Goal: Information Seeking & Learning: Learn about a topic

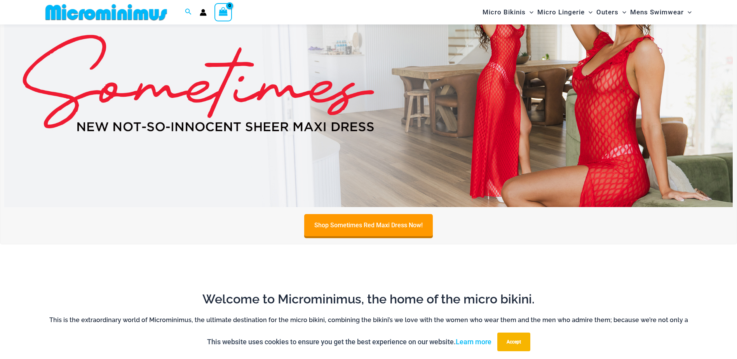
scroll to position [381, 0]
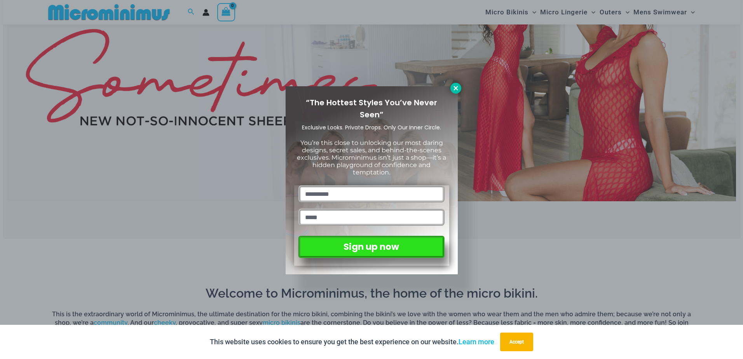
click at [457, 89] on icon at bounding box center [455, 88] width 7 height 7
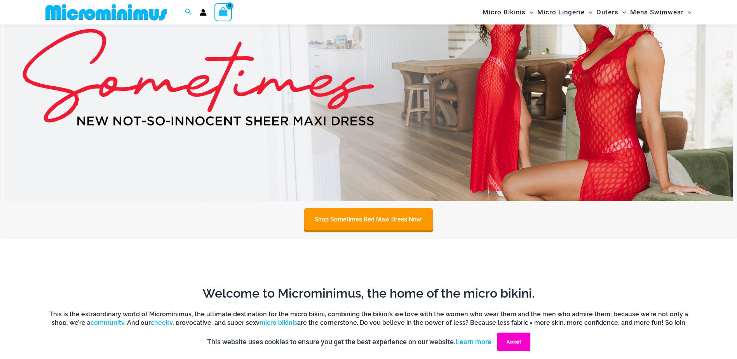
click at [515, 341] on button "Accept" at bounding box center [513, 341] width 33 height 19
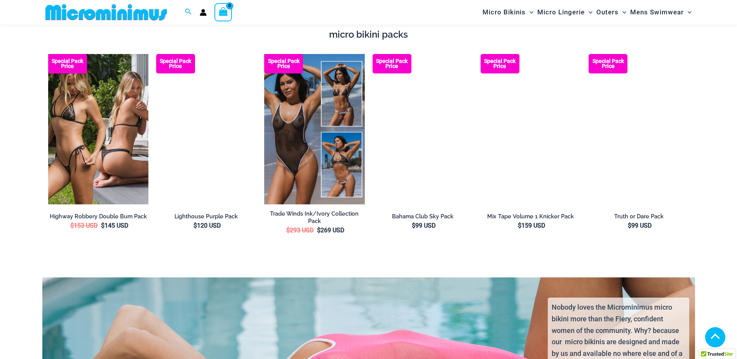
scroll to position [1469, 0]
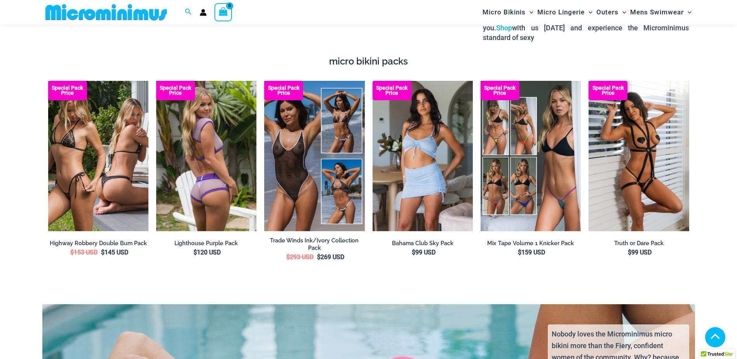
click at [206, 170] on img at bounding box center [206, 156] width 100 height 150
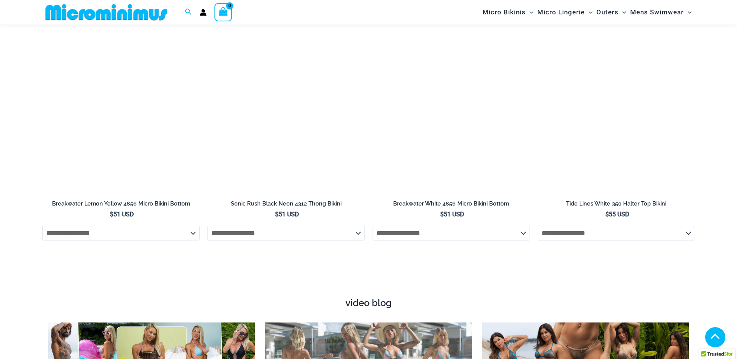
scroll to position [2673, 0]
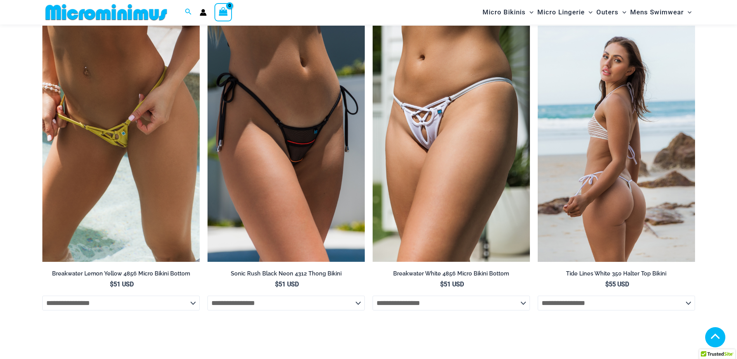
click at [597, 174] on img at bounding box center [616, 144] width 157 height 236
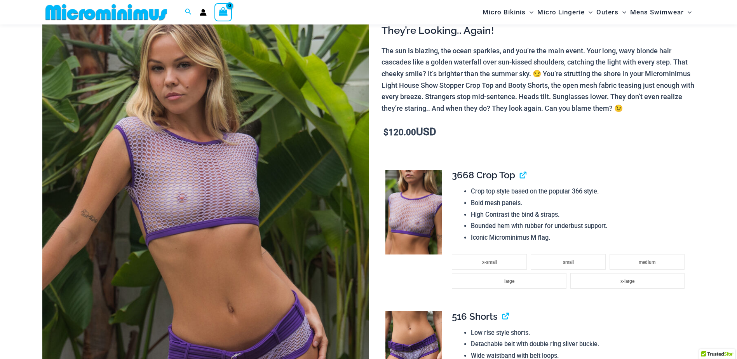
scroll to position [110, 0]
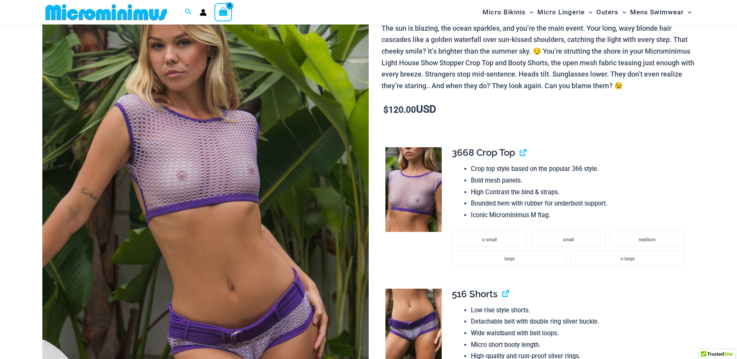
click at [210, 190] on img at bounding box center [205, 204] width 326 height 489
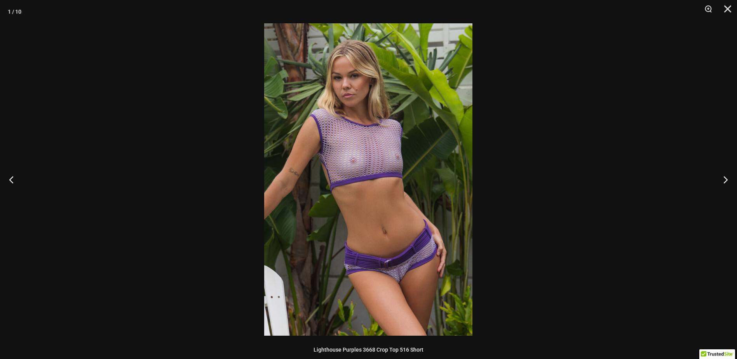
click at [409, 194] on img at bounding box center [368, 179] width 208 height 312
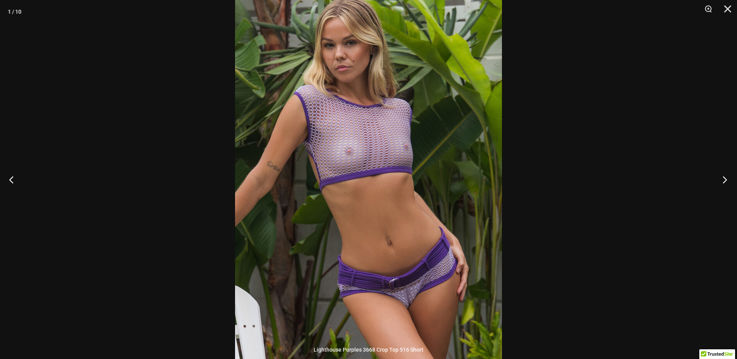
click at [725, 176] on button "Next" at bounding box center [722, 179] width 29 height 39
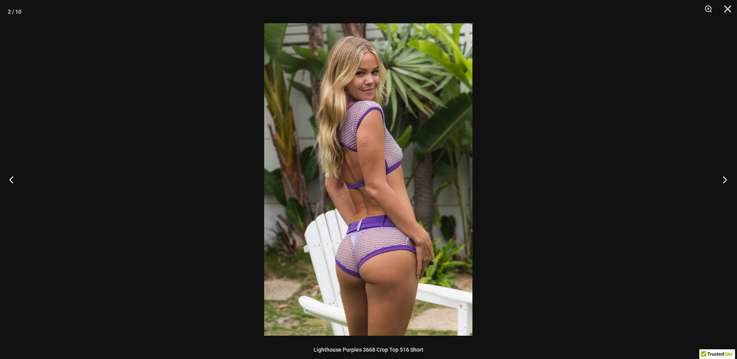
click at [725, 176] on button "Next" at bounding box center [722, 179] width 29 height 39
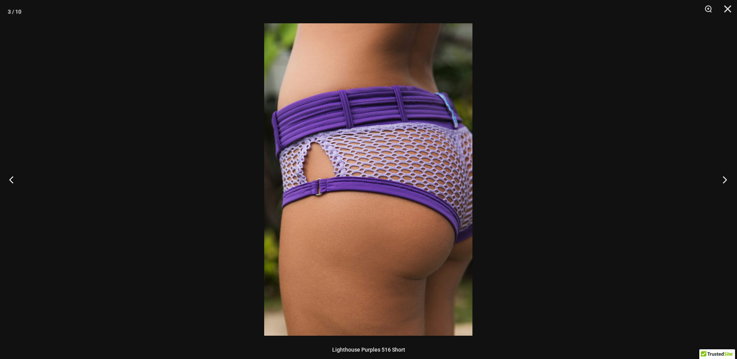
click at [725, 176] on button "Next" at bounding box center [722, 179] width 29 height 39
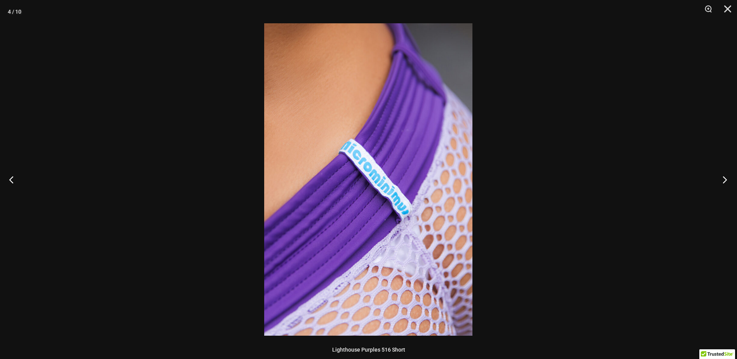
click at [725, 176] on button "Next" at bounding box center [722, 179] width 29 height 39
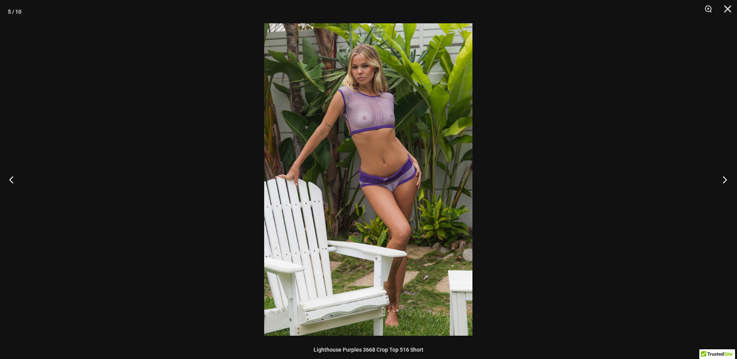
click at [725, 176] on button "Next" at bounding box center [722, 179] width 29 height 39
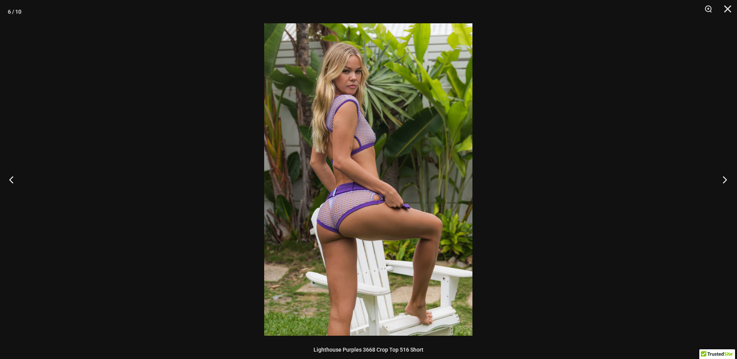
click at [725, 176] on button "Next" at bounding box center [722, 179] width 29 height 39
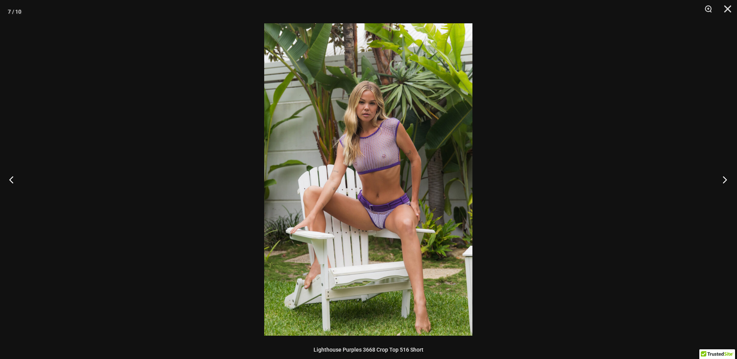
click at [725, 176] on button "Next" at bounding box center [722, 179] width 29 height 39
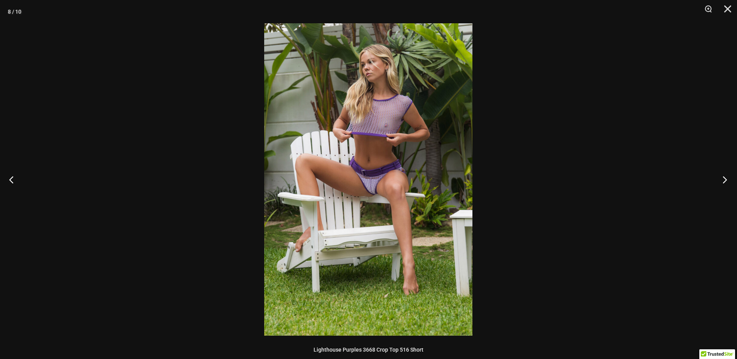
click at [725, 176] on button "Next" at bounding box center [722, 179] width 29 height 39
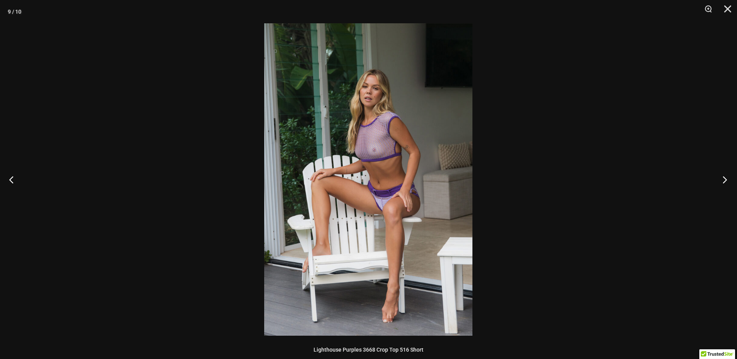
click at [725, 176] on button "Next" at bounding box center [722, 179] width 29 height 39
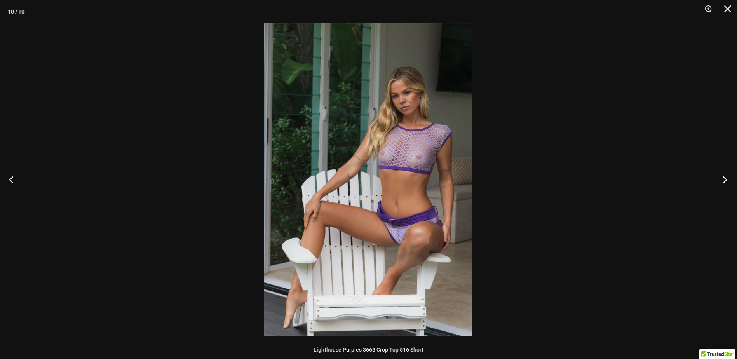
click at [725, 176] on button "Next" at bounding box center [722, 179] width 29 height 39
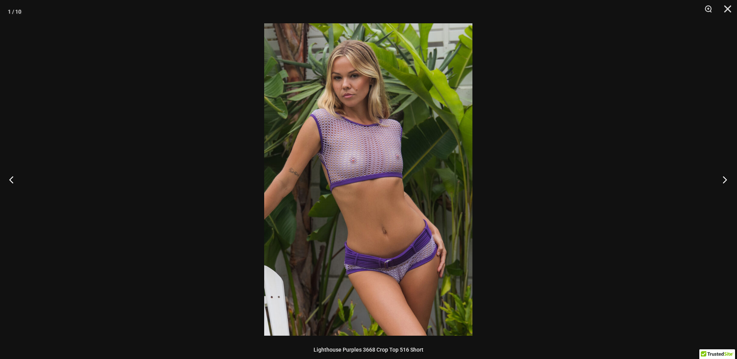
click at [725, 176] on button "Next" at bounding box center [722, 179] width 29 height 39
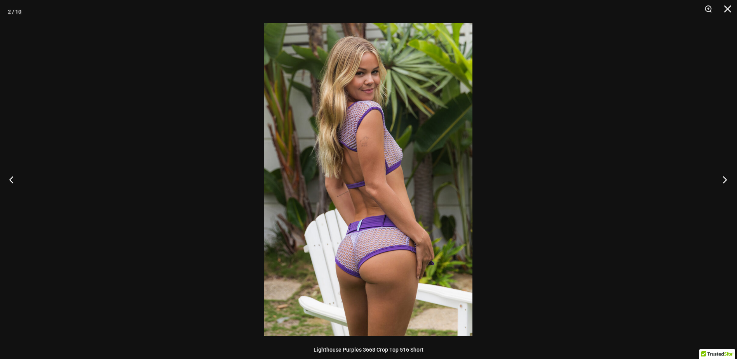
click at [725, 176] on button "Next" at bounding box center [722, 179] width 29 height 39
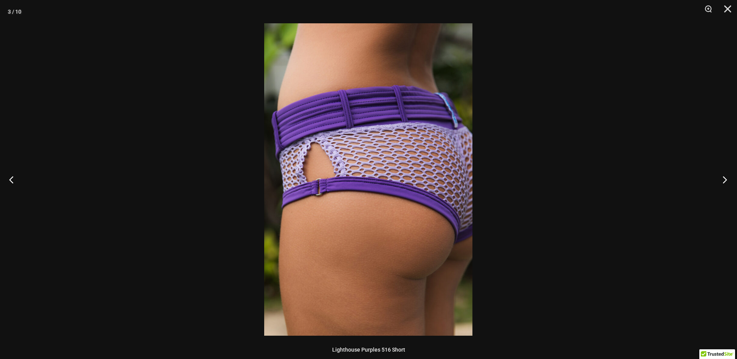
click at [725, 176] on button "Next" at bounding box center [722, 179] width 29 height 39
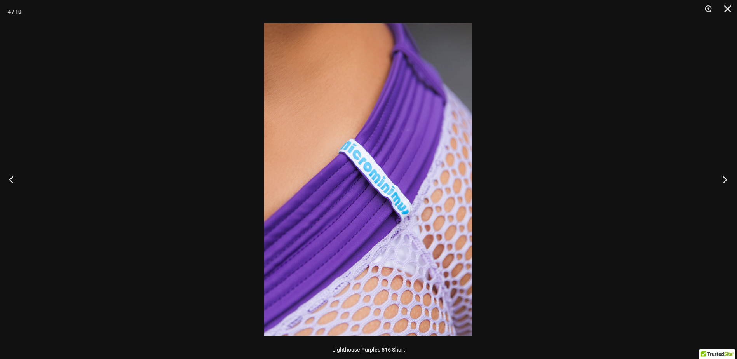
click at [725, 176] on button "Next" at bounding box center [722, 179] width 29 height 39
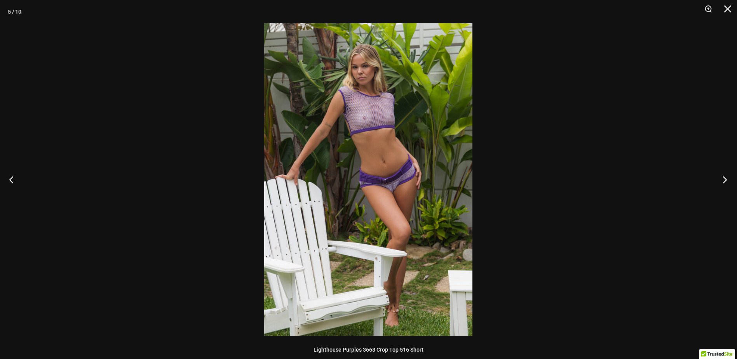
click at [725, 176] on button "Next" at bounding box center [722, 179] width 29 height 39
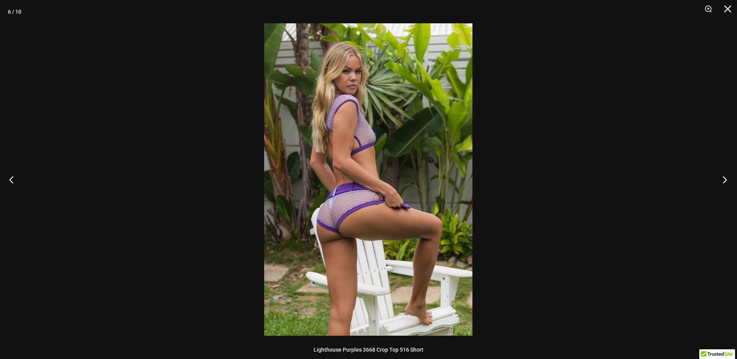
click at [725, 176] on button "Next" at bounding box center [722, 179] width 29 height 39
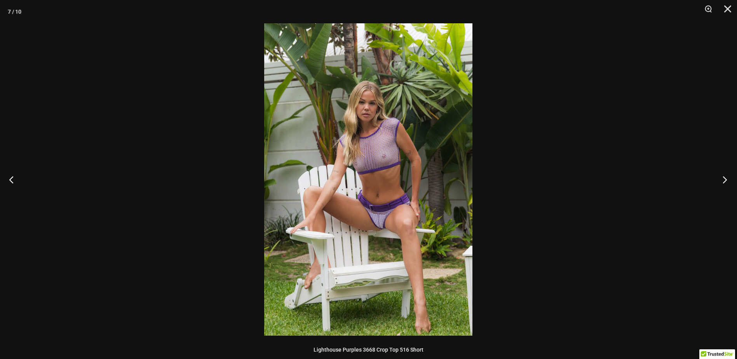
click at [725, 176] on button "Next" at bounding box center [722, 179] width 29 height 39
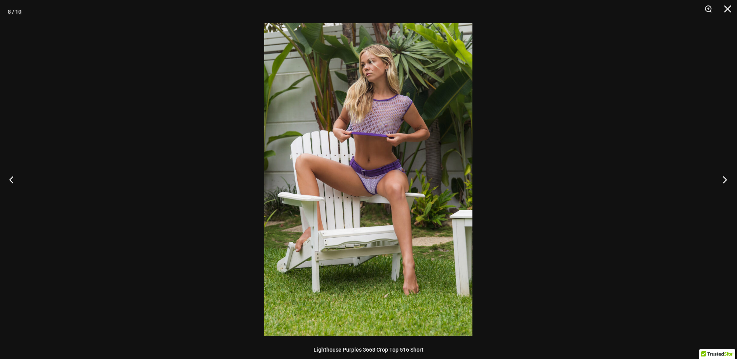
click at [725, 176] on button "Next" at bounding box center [722, 179] width 29 height 39
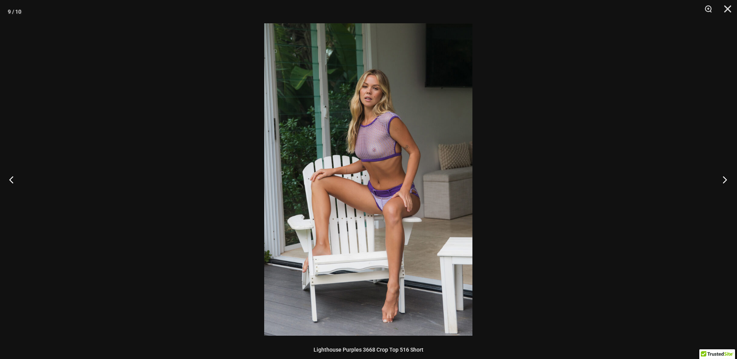
click at [725, 176] on button "Next" at bounding box center [722, 179] width 29 height 39
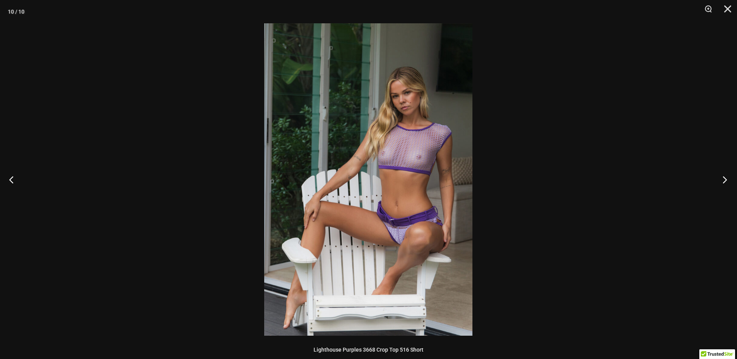
click at [725, 176] on button "Next" at bounding box center [722, 179] width 29 height 39
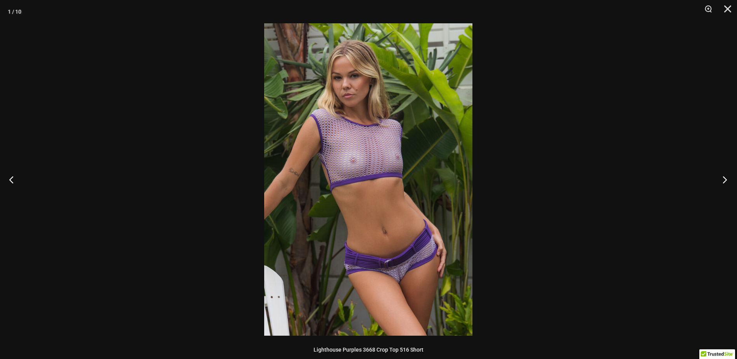
click at [725, 176] on button "Next" at bounding box center [722, 179] width 29 height 39
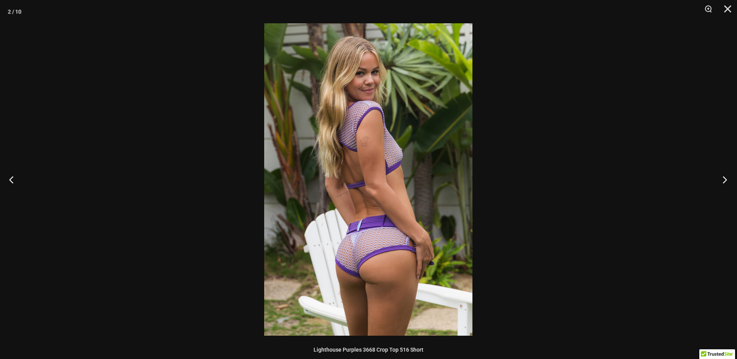
click at [725, 176] on button "Next" at bounding box center [722, 179] width 29 height 39
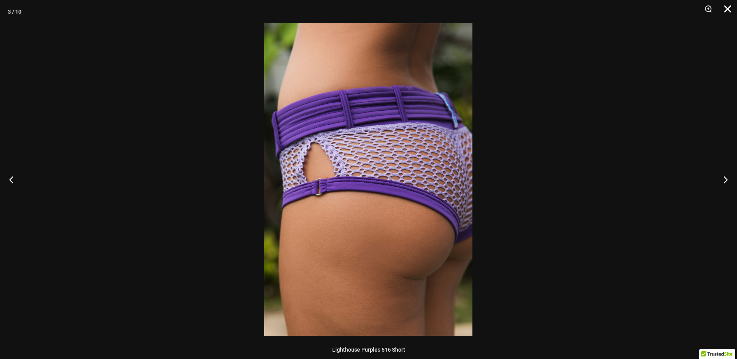
click at [725, 9] on button "Close" at bounding box center [724, 11] width 19 height 23
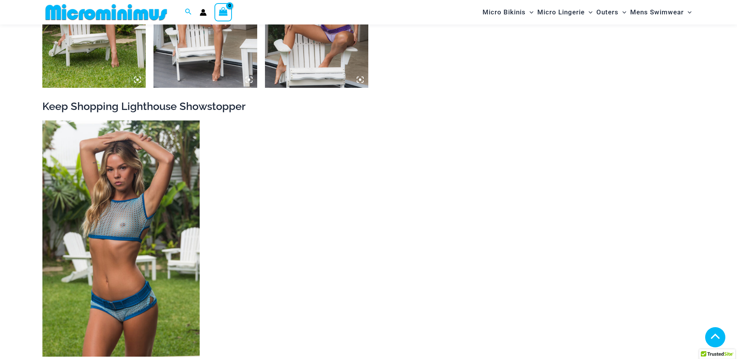
scroll to position [965, 0]
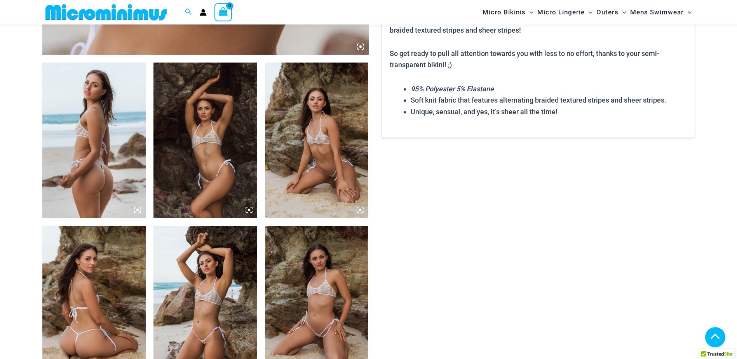
scroll to position [498, 0]
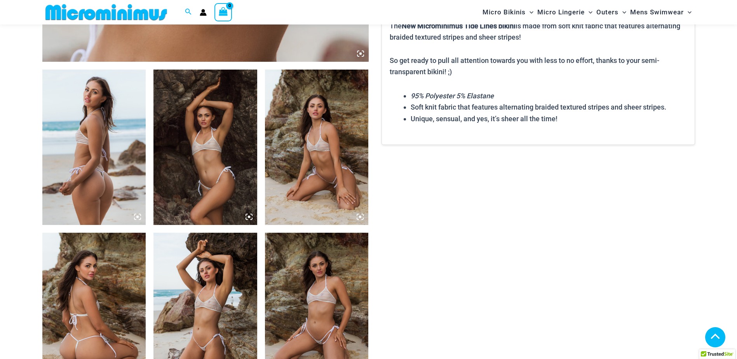
click at [318, 146] on img at bounding box center [317, 147] width 104 height 155
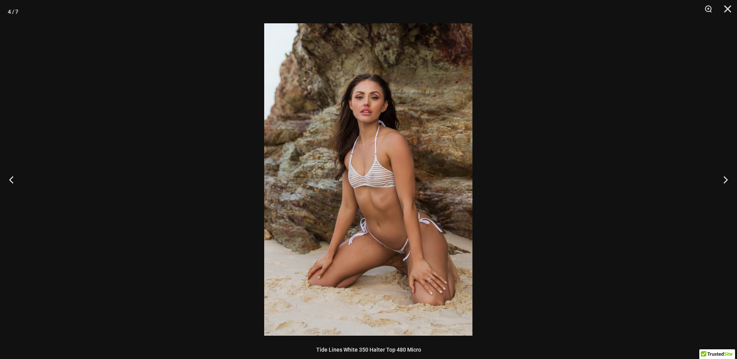
click at [375, 181] on img at bounding box center [368, 179] width 208 height 312
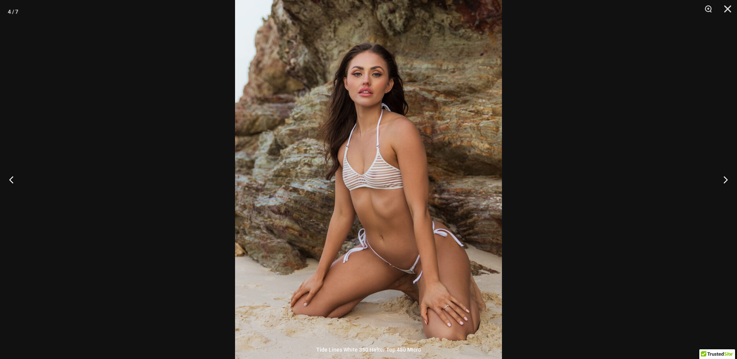
click at [375, 181] on img at bounding box center [368, 179] width 267 height 400
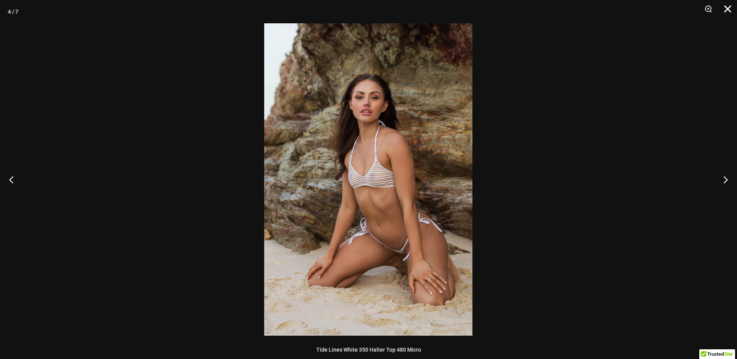
click at [726, 9] on button "Close" at bounding box center [724, 11] width 19 height 23
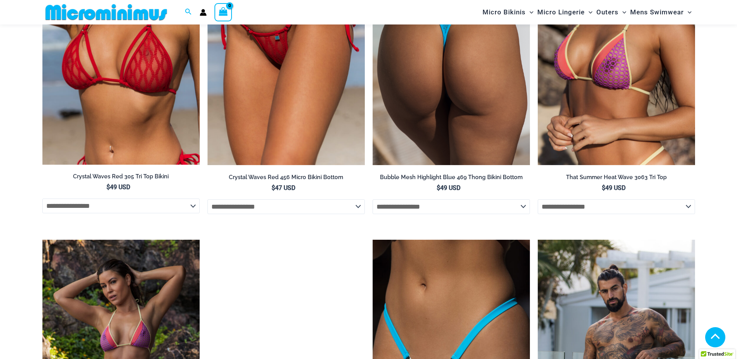
scroll to position [1469, 0]
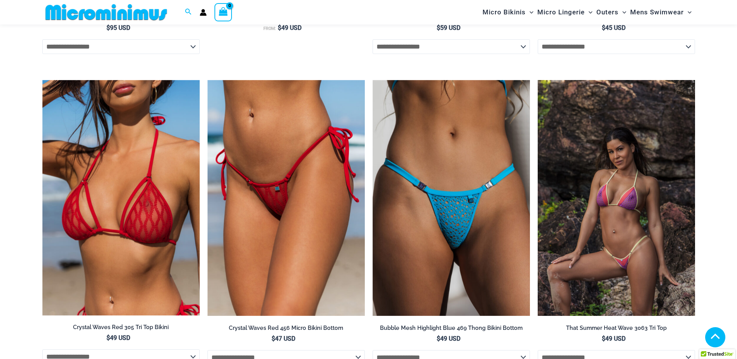
click at [639, 227] on img at bounding box center [616, 198] width 157 height 236
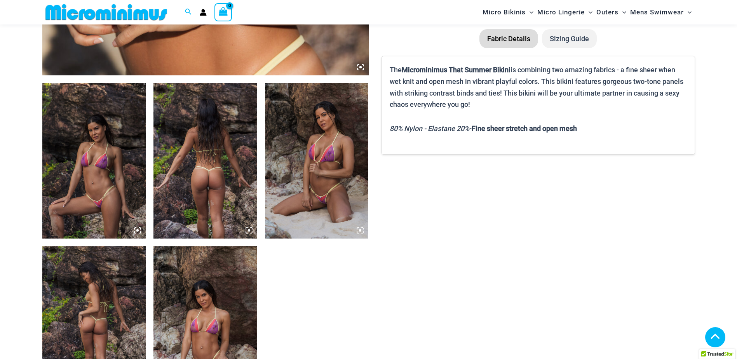
scroll to position [500, 0]
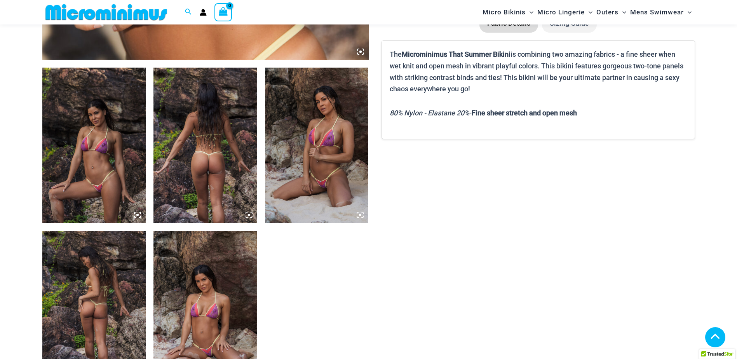
click at [319, 145] on img at bounding box center [317, 145] width 104 height 155
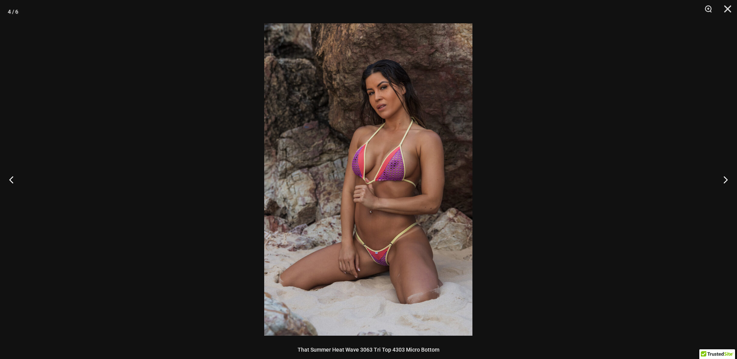
click at [375, 169] on img at bounding box center [368, 179] width 208 height 312
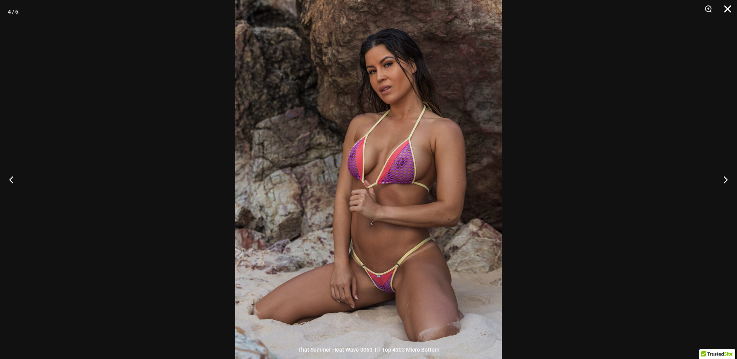
click at [727, 8] on button "Close" at bounding box center [724, 11] width 19 height 23
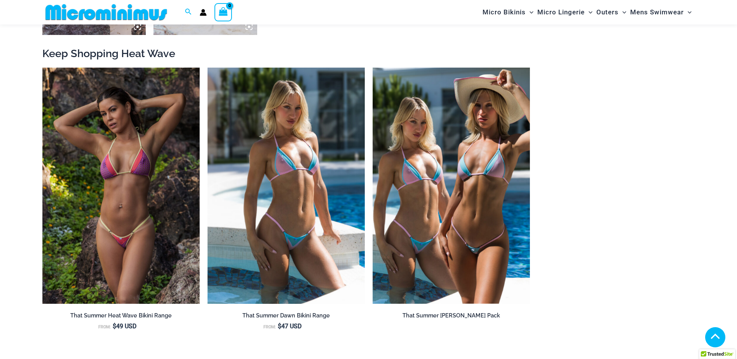
scroll to position [889, 0]
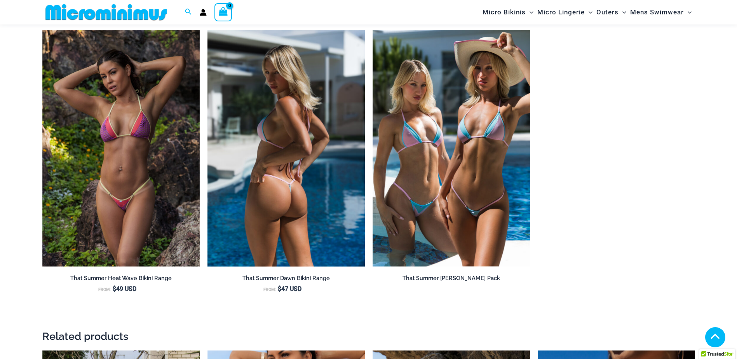
click at [261, 164] on img at bounding box center [285, 148] width 157 height 236
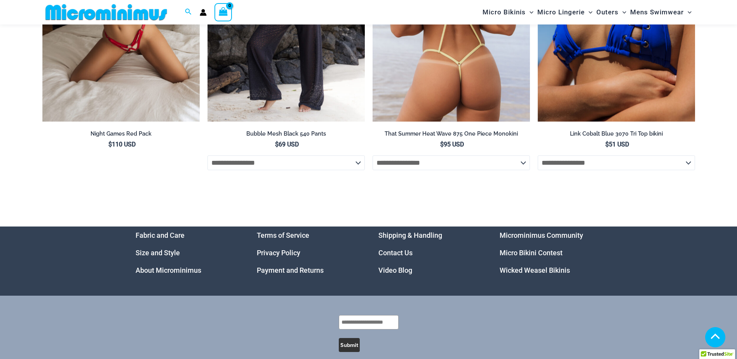
scroll to position [2634, 0]
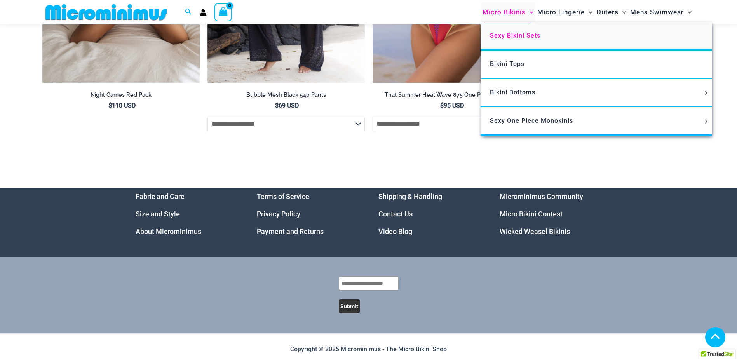
click at [507, 34] on span "Sexy Bikini Sets" at bounding box center [515, 35] width 50 height 7
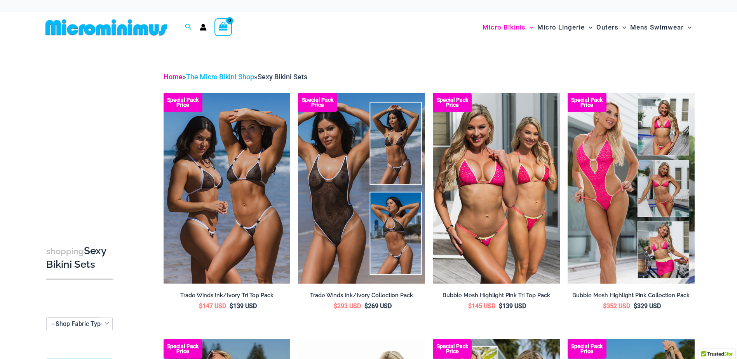
click at [170, 75] on link "Home" at bounding box center [173, 77] width 19 height 8
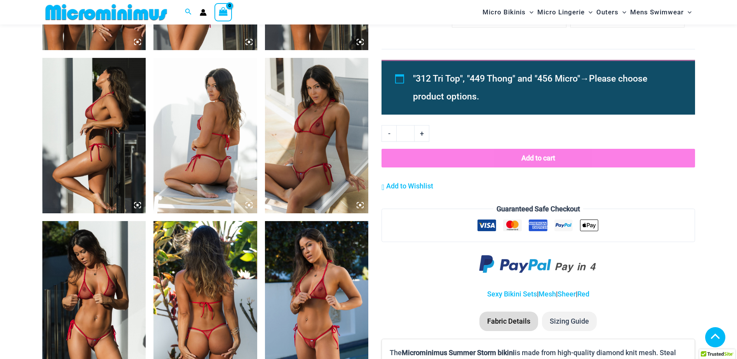
scroll to position [692, 0]
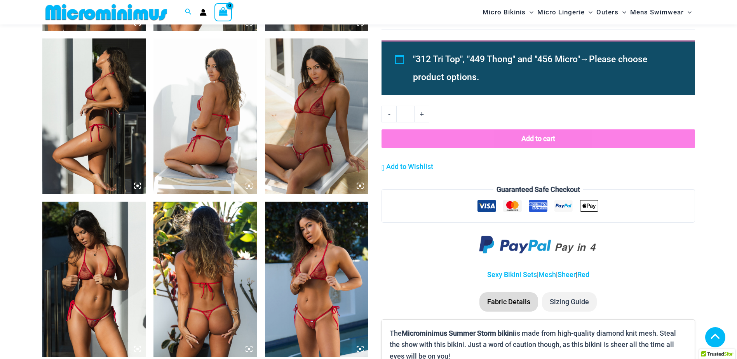
click at [336, 139] on img at bounding box center [317, 115] width 104 height 155
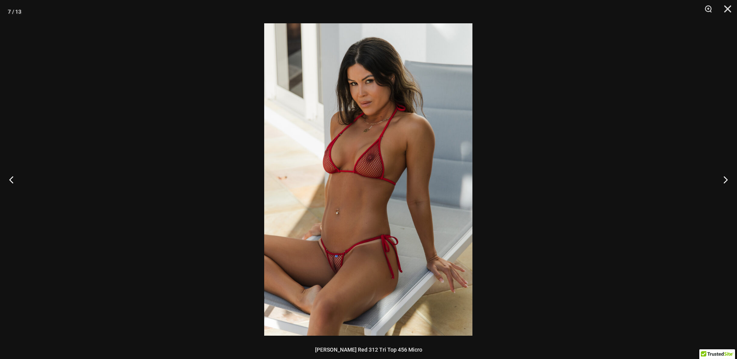
click at [359, 185] on img at bounding box center [368, 179] width 208 height 312
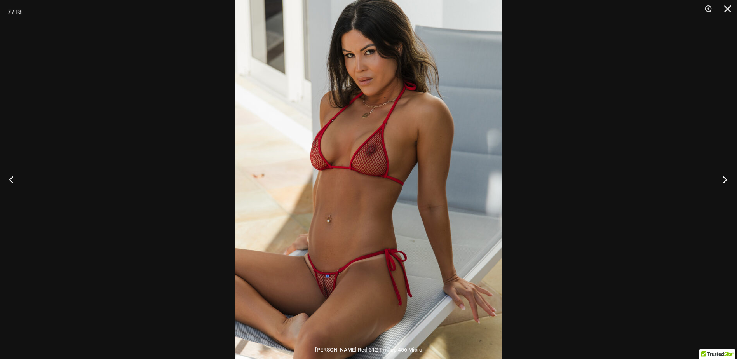
click at [724, 182] on button "Next" at bounding box center [722, 179] width 29 height 39
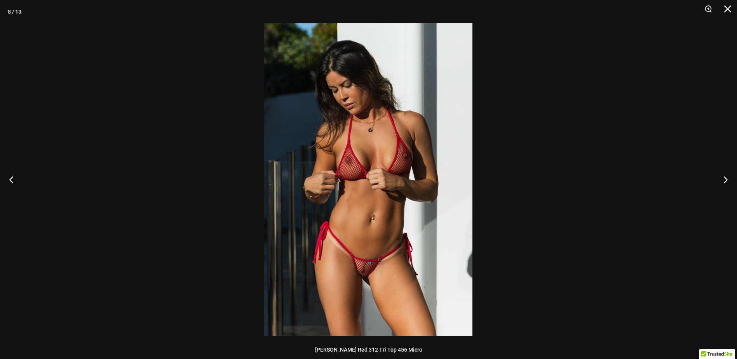
click at [360, 172] on img at bounding box center [368, 179] width 208 height 312
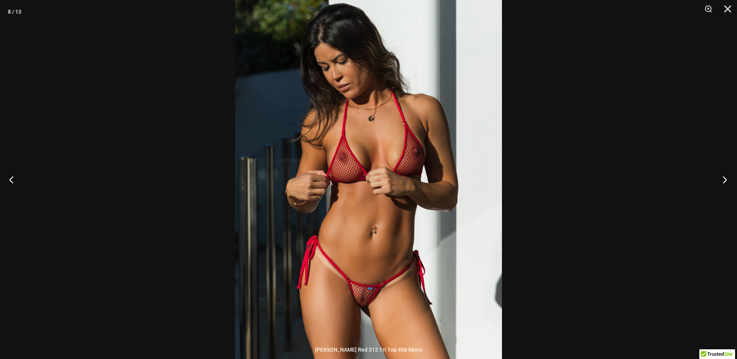
click at [718, 179] on button "Next" at bounding box center [722, 179] width 29 height 39
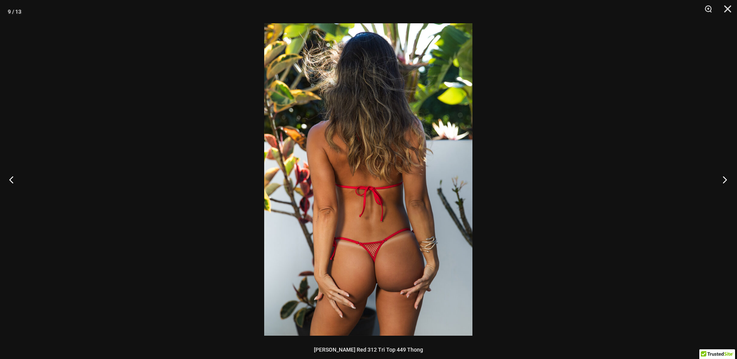
click at [726, 181] on button "Next" at bounding box center [722, 179] width 29 height 39
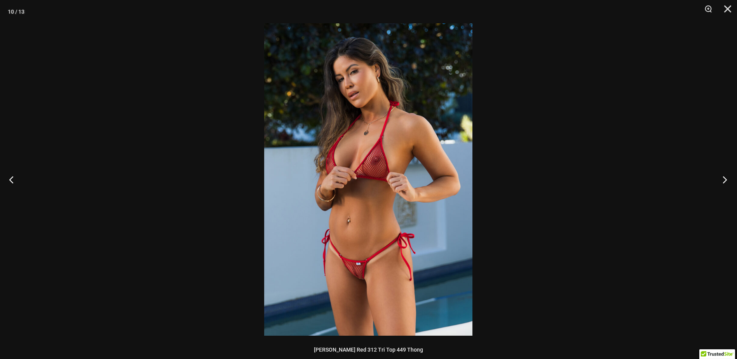
click at [726, 179] on button "Next" at bounding box center [722, 179] width 29 height 39
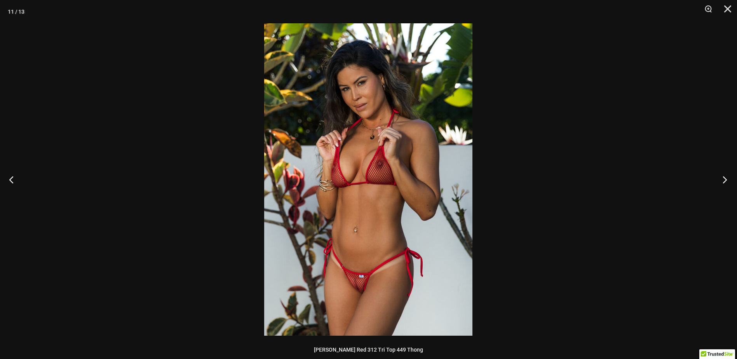
click at [725, 180] on button "Next" at bounding box center [722, 179] width 29 height 39
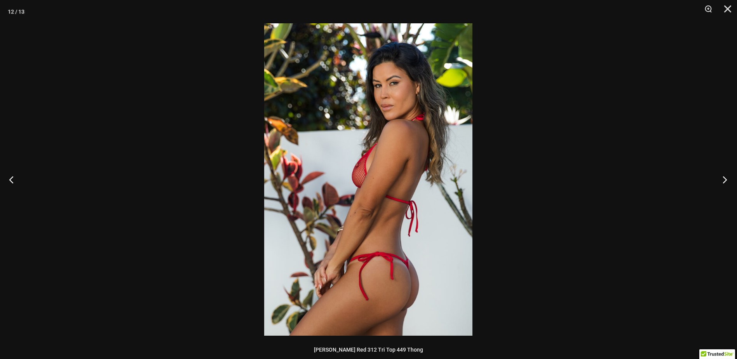
click at [725, 176] on button "Next" at bounding box center [722, 179] width 29 height 39
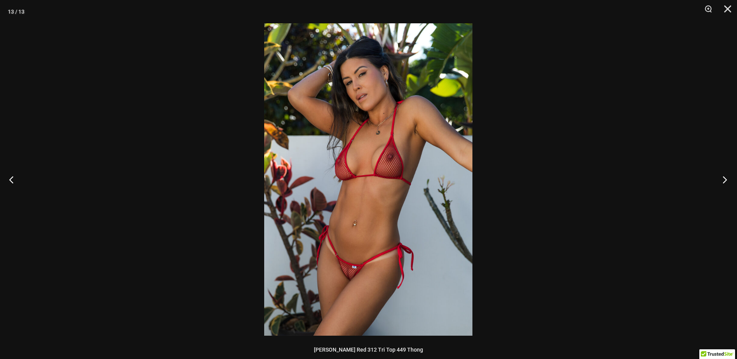
click at [725, 179] on button "Next" at bounding box center [722, 179] width 29 height 39
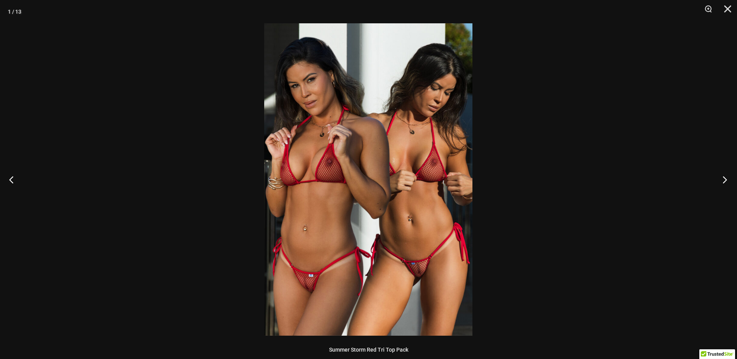
click at [726, 179] on button "Next" at bounding box center [722, 179] width 29 height 39
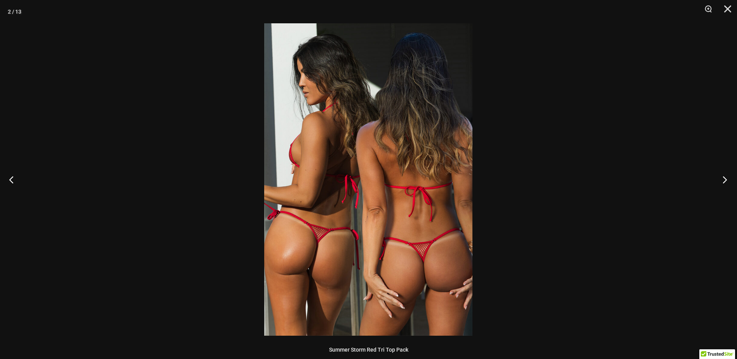
click at [727, 177] on button "Next" at bounding box center [722, 179] width 29 height 39
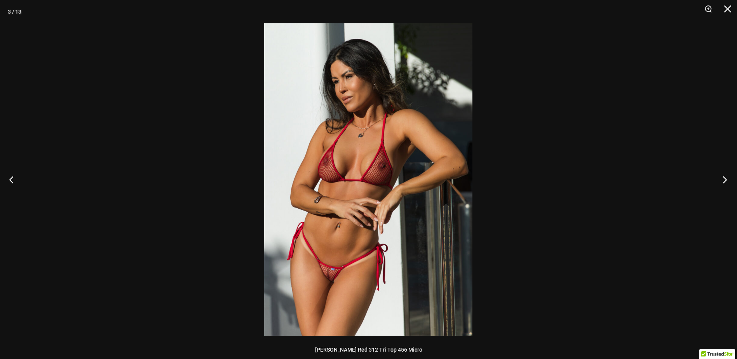
click at [723, 180] on button "Next" at bounding box center [722, 179] width 29 height 39
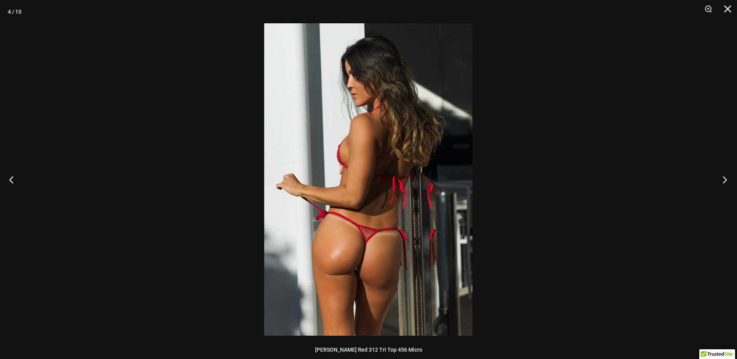
click at [720, 180] on button "Next" at bounding box center [722, 179] width 29 height 39
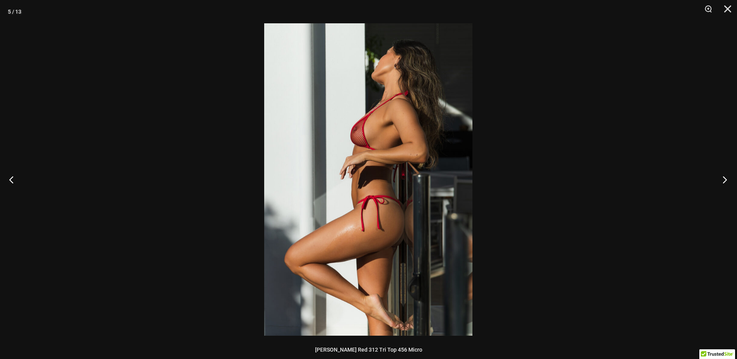
click at [723, 181] on button "Next" at bounding box center [722, 179] width 29 height 39
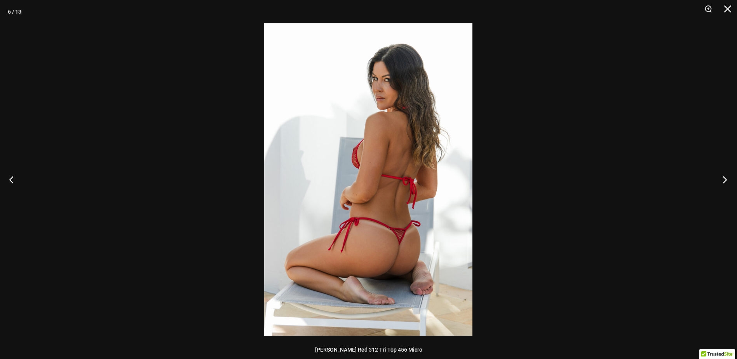
click at [723, 181] on button "Next" at bounding box center [722, 179] width 29 height 39
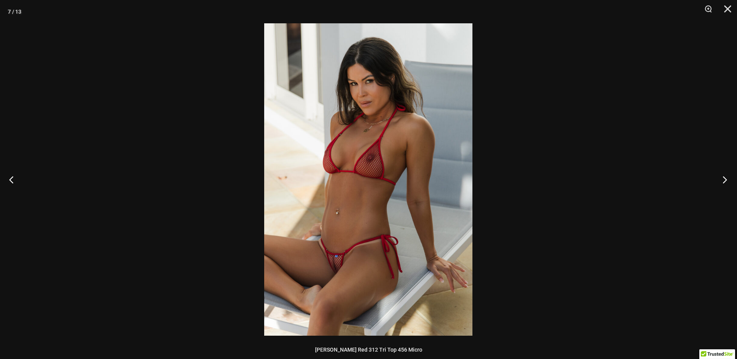
click at [726, 181] on button "Next" at bounding box center [722, 179] width 29 height 39
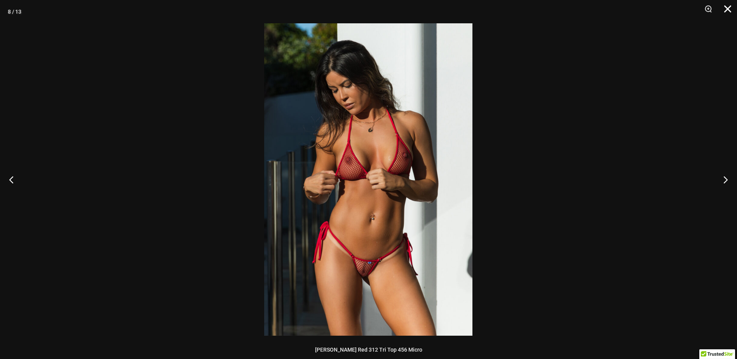
click at [726, 8] on button "Close" at bounding box center [724, 11] width 19 height 23
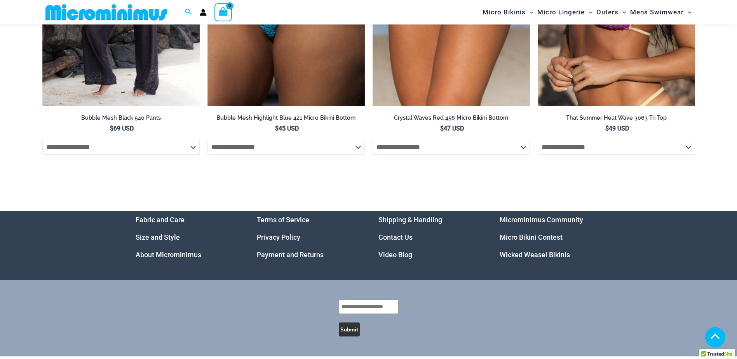
scroll to position [3100, 0]
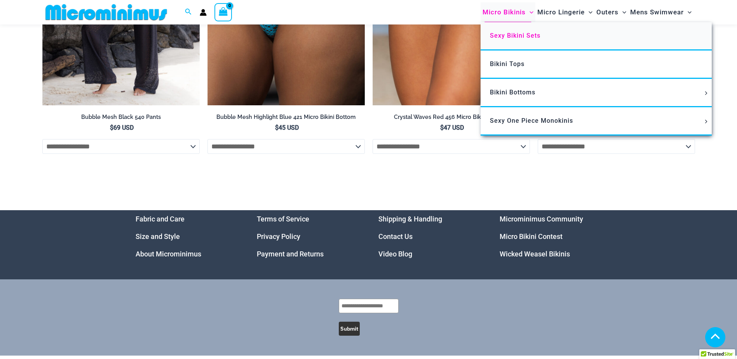
click at [505, 38] on span "Sexy Bikini Sets" at bounding box center [515, 35] width 50 height 7
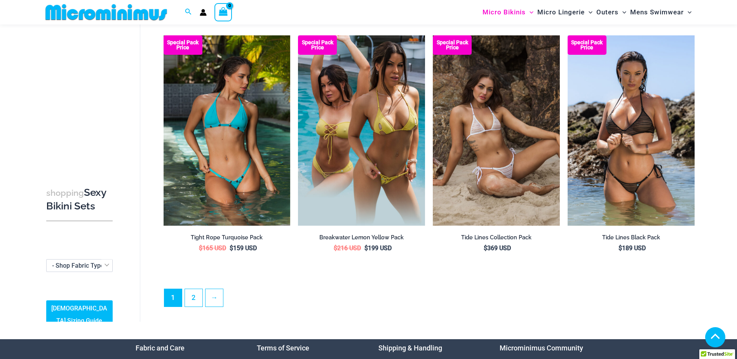
scroll to position [1819, 0]
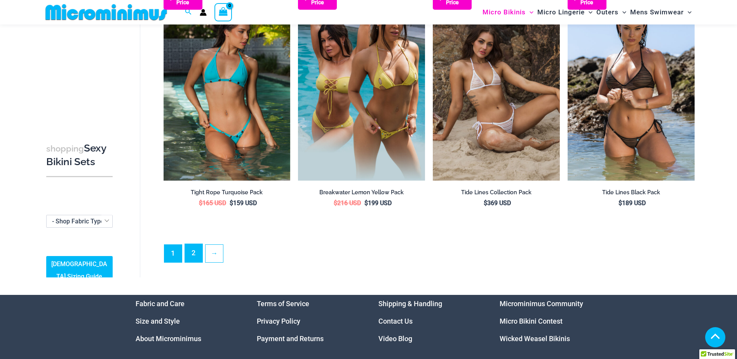
click at [191, 246] on link "2" at bounding box center [193, 253] width 17 height 18
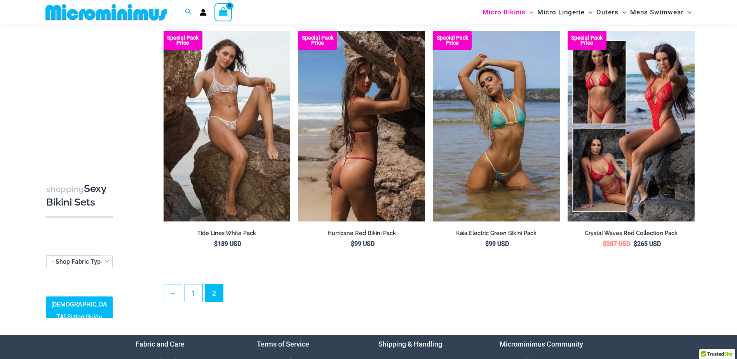
scroll to position [71, 0]
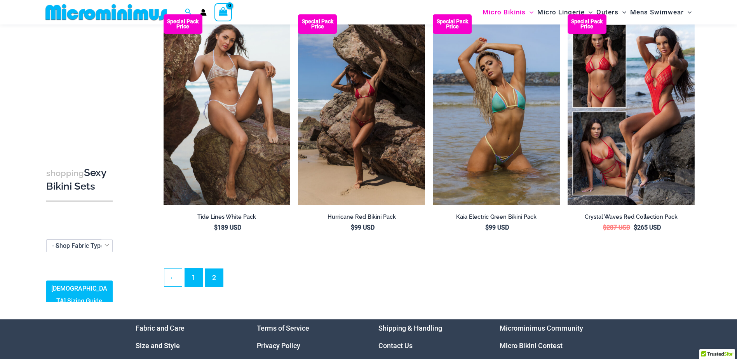
click at [194, 279] on link "1" at bounding box center [193, 277] width 17 height 18
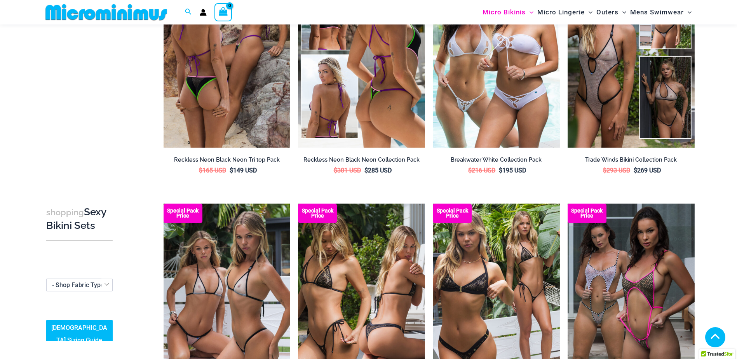
scroll to position [1003, 0]
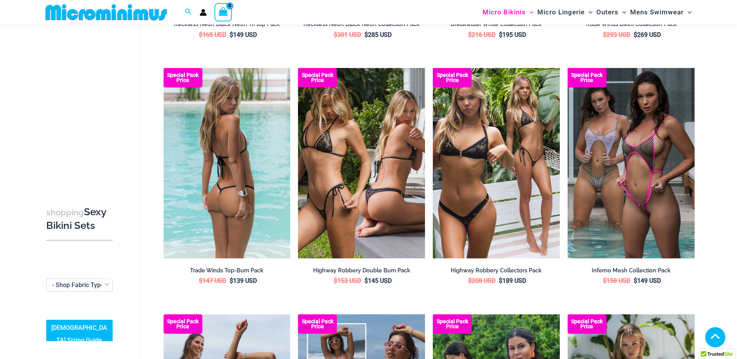
click at [228, 171] on img at bounding box center [227, 163] width 127 height 190
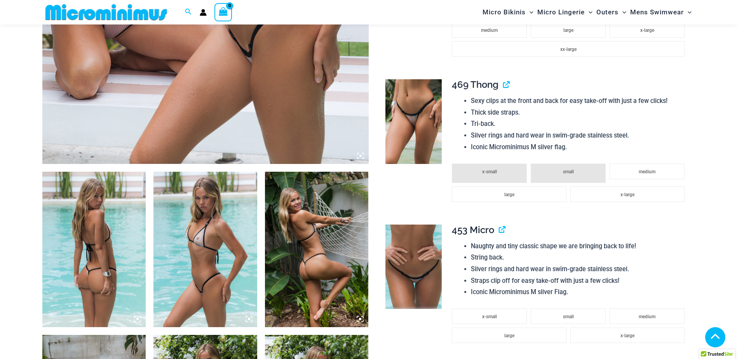
scroll to position [227, 0]
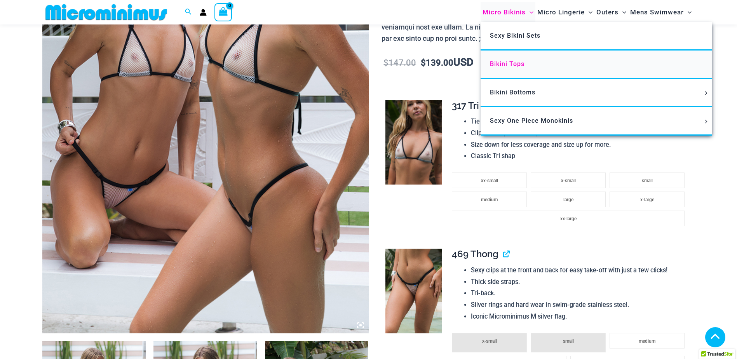
click at [503, 61] on span "Bikini Tops" at bounding box center [507, 63] width 35 height 7
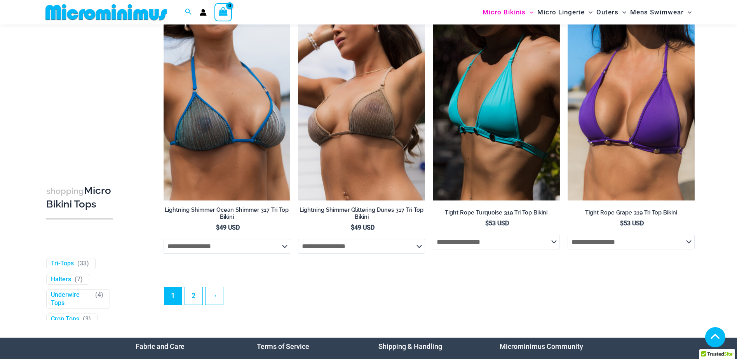
scroll to position [2175, 0]
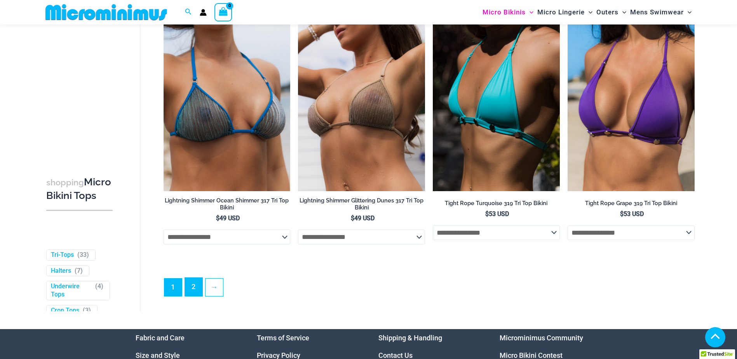
click at [190, 291] on link "2" at bounding box center [193, 287] width 17 height 18
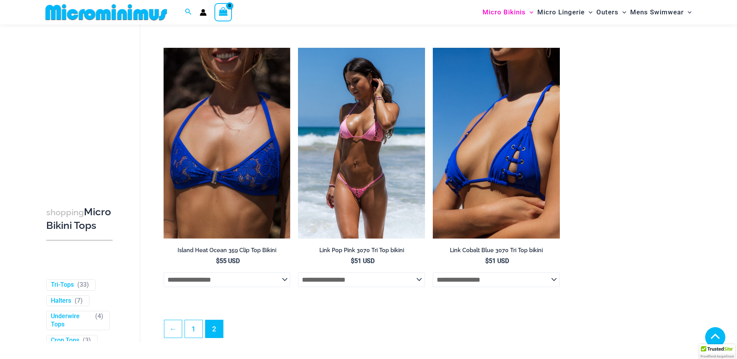
scroll to position [1120, 0]
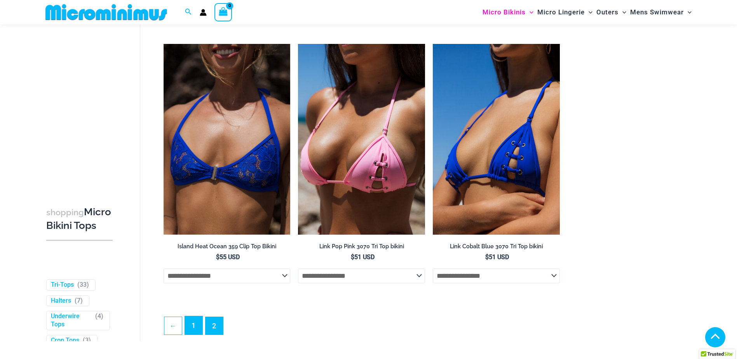
click at [192, 331] on link "1" at bounding box center [193, 325] width 17 height 18
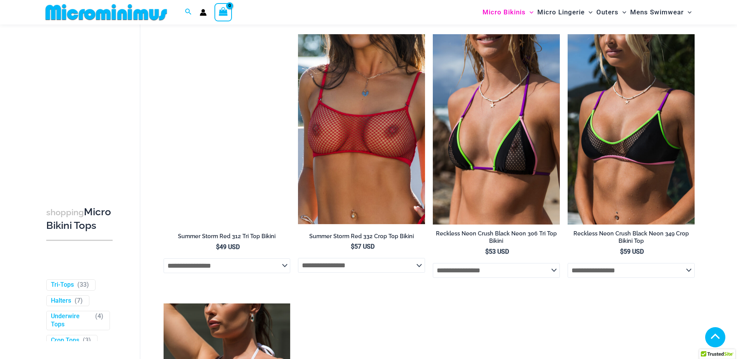
scroll to position [813, 0]
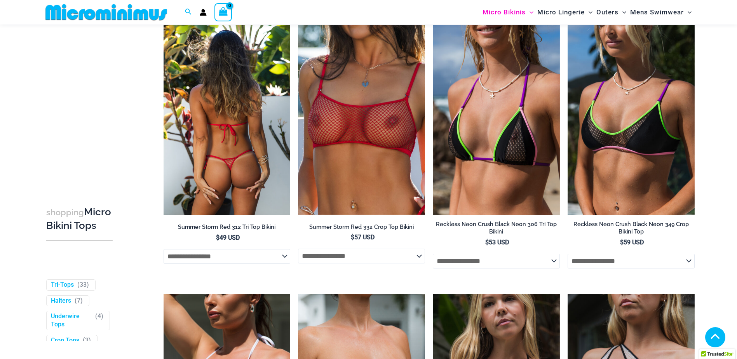
click at [230, 132] on img at bounding box center [227, 120] width 127 height 190
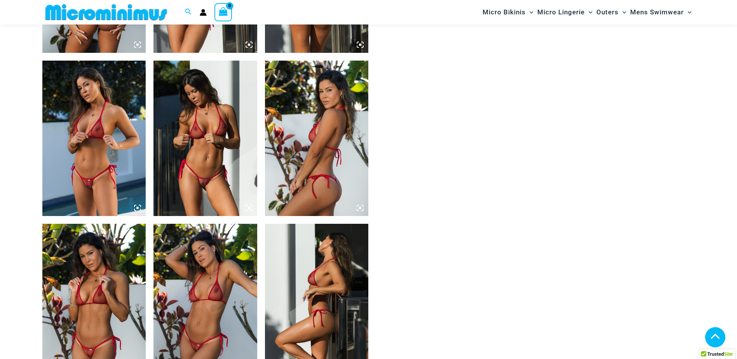
scroll to position [692, 0]
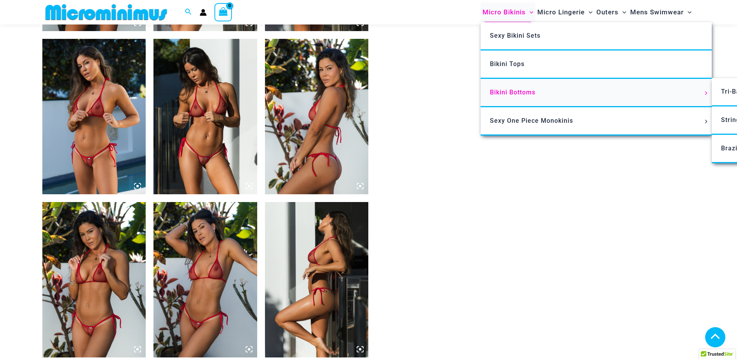
click at [503, 92] on span "Bikini Bottoms" at bounding box center [512, 92] width 45 height 7
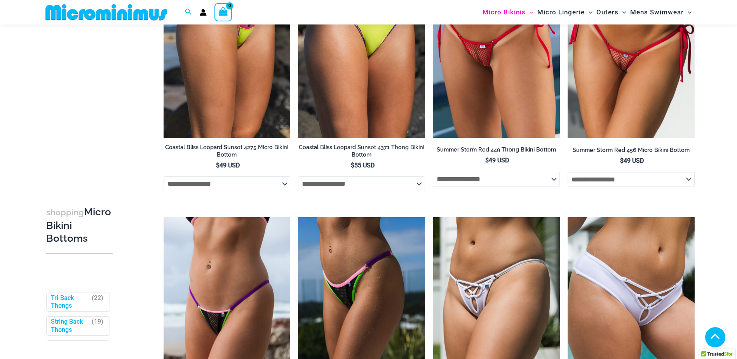
scroll to position [927, 0]
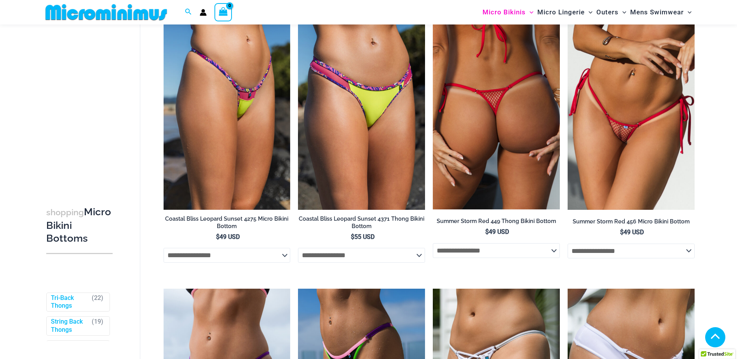
click at [489, 92] on img at bounding box center [496, 114] width 127 height 190
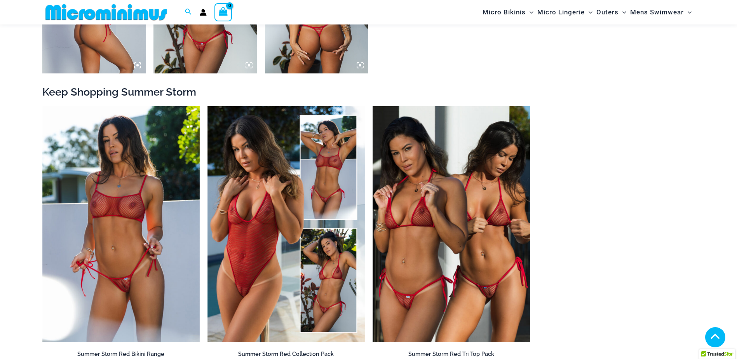
scroll to position [809, 0]
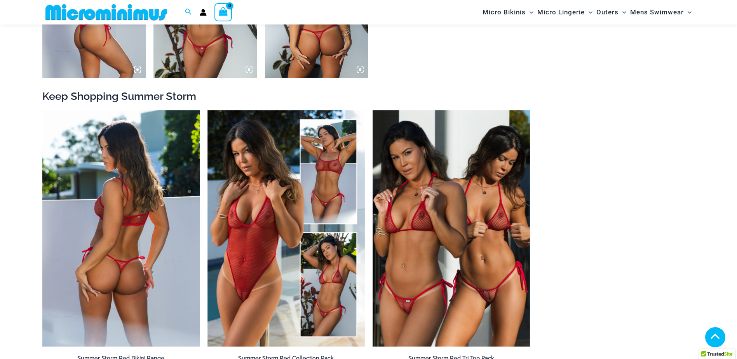
click at [127, 224] on img at bounding box center [120, 228] width 157 height 236
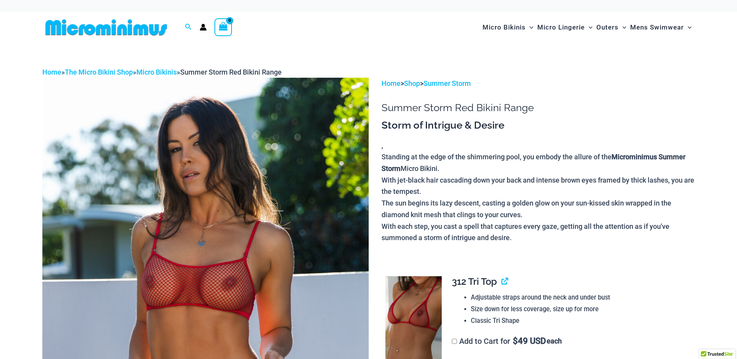
click at [228, 225] on img at bounding box center [205, 322] width 326 height 489
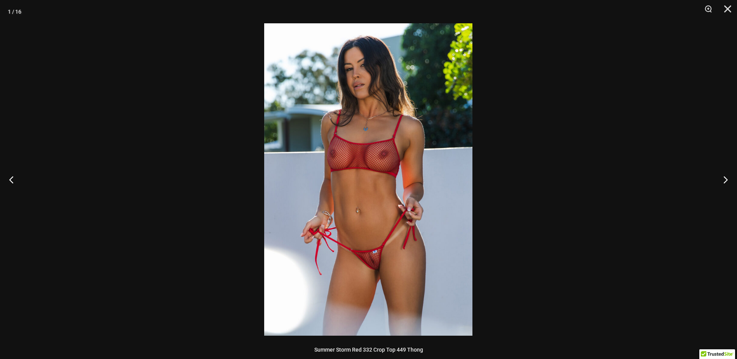
click at [417, 184] on img at bounding box center [368, 179] width 208 height 312
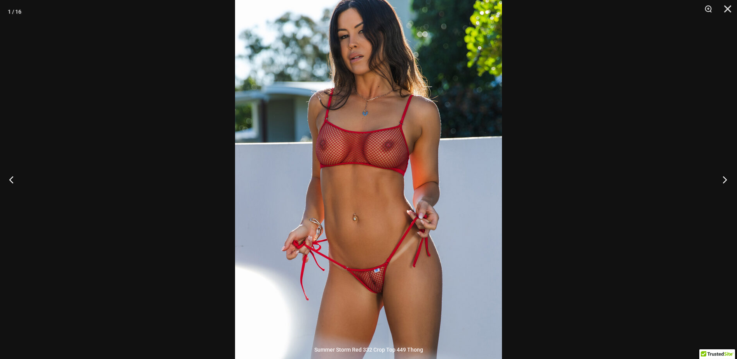
click at [724, 181] on button "Next" at bounding box center [722, 179] width 29 height 39
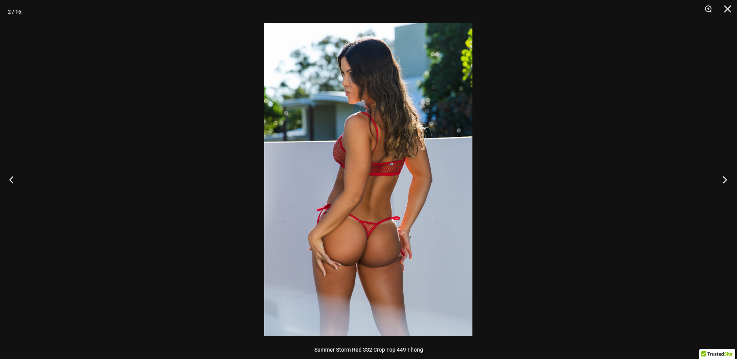
click at [724, 181] on button "Next" at bounding box center [722, 179] width 29 height 39
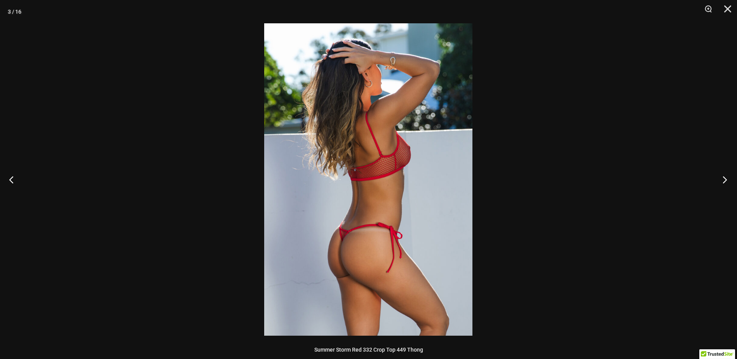
click at [724, 181] on button "Next" at bounding box center [722, 179] width 29 height 39
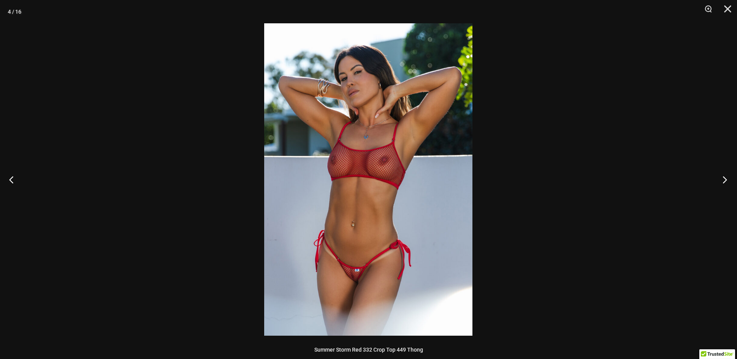
click at [727, 180] on button "Next" at bounding box center [722, 179] width 29 height 39
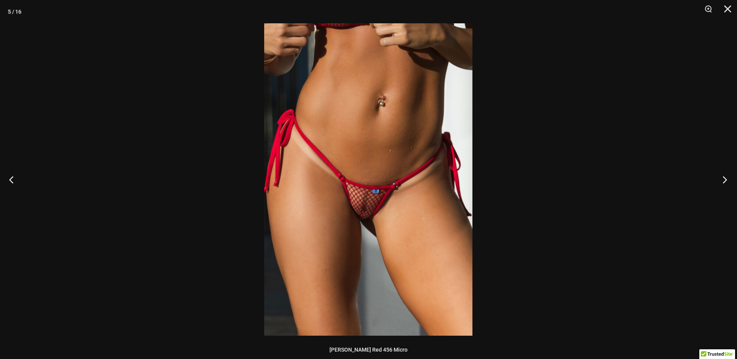
click at [727, 180] on button "Next" at bounding box center [722, 179] width 29 height 39
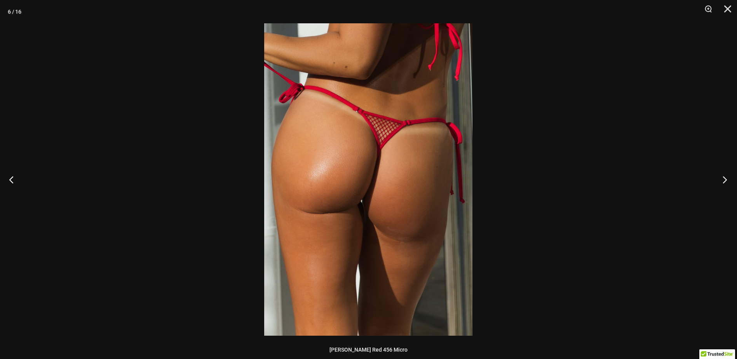
click at [727, 180] on button "Next" at bounding box center [722, 179] width 29 height 39
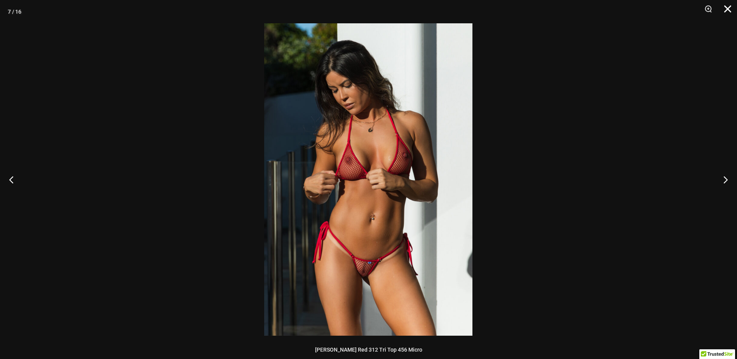
click at [725, 10] on button "Close" at bounding box center [724, 11] width 19 height 23
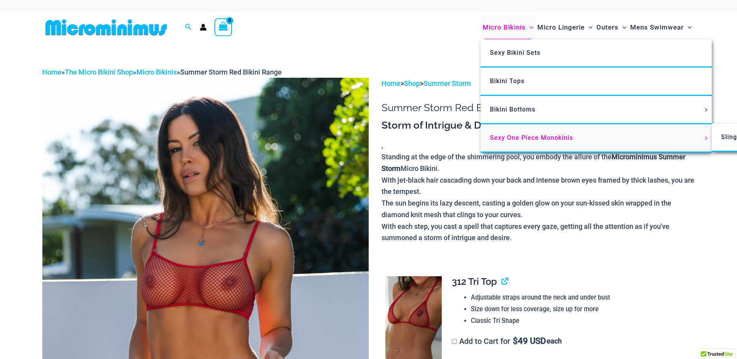
click at [515, 137] on span "Sexy One Piece Monokinis" at bounding box center [531, 137] width 83 height 7
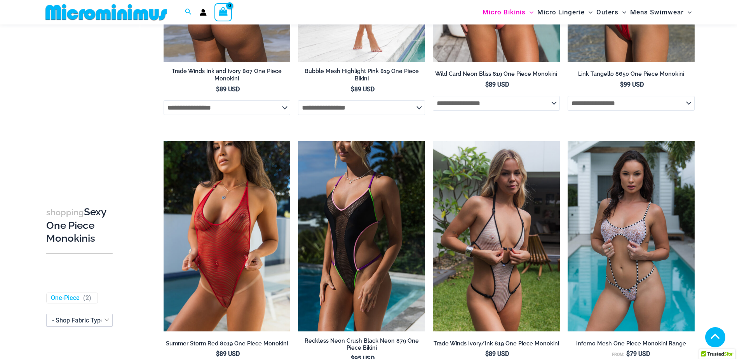
scroll to position [227, 0]
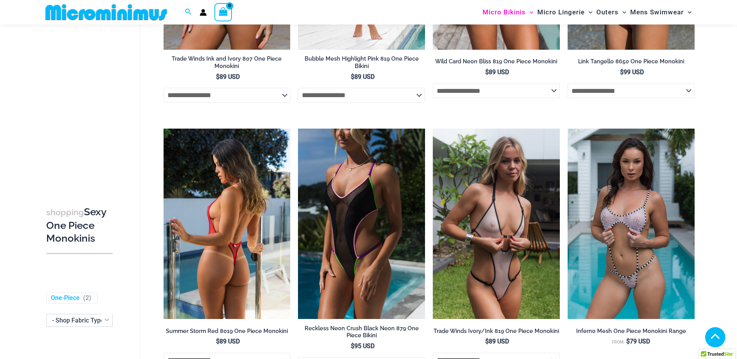
click at [226, 210] on img at bounding box center [227, 224] width 127 height 190
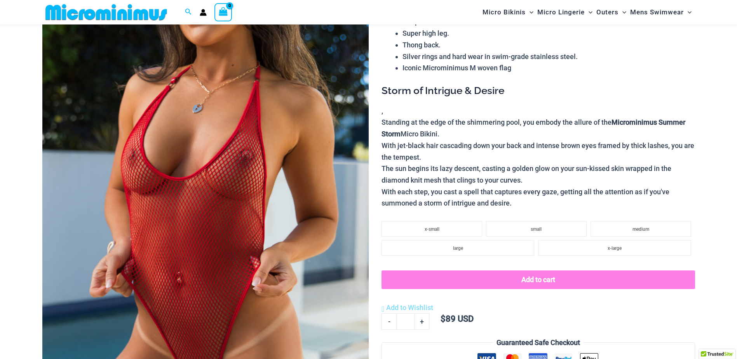
scroll to position [110, 0]
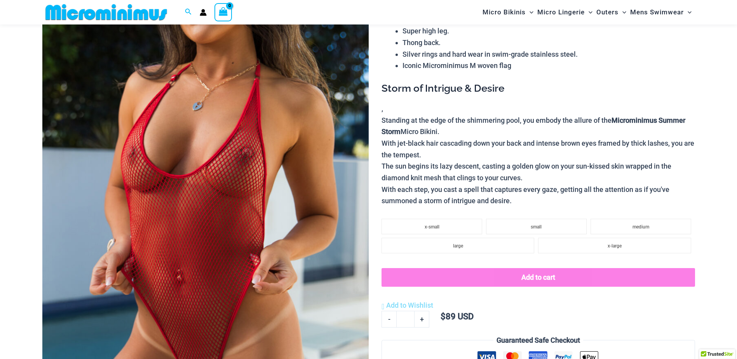
click at [217, 180] on img at bounding box center [205, 205] width 326 height 489
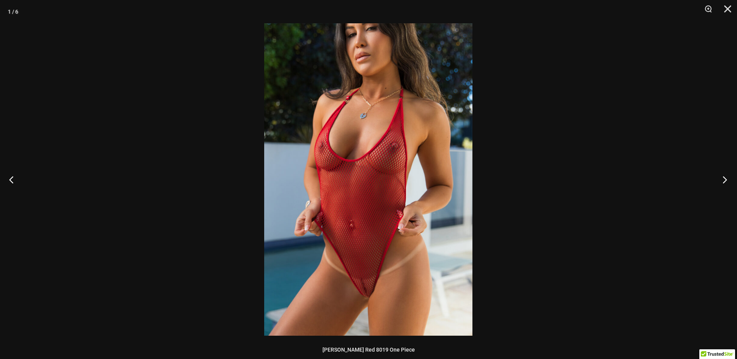
click at [726, 181] on button "Next" at bounding box center [722, 179] width 29 height 39
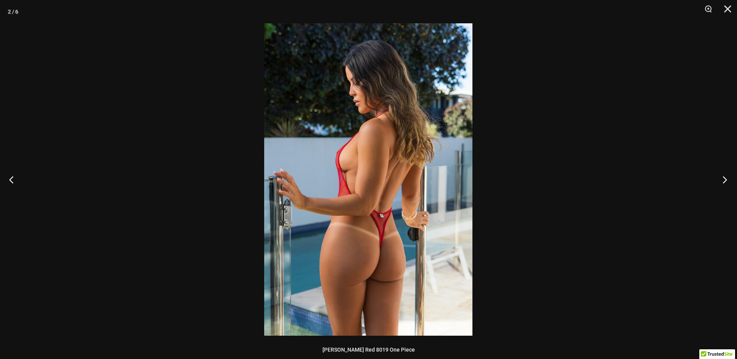
click at [726, 181] on button "Next" at bounding box center [722, 179] width 29 height 39
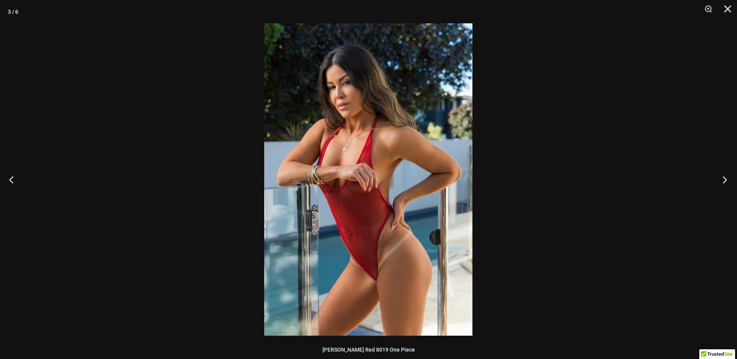
click at [726, 181] on button "Next" at bounding box center [722, 179] width 29 height 39
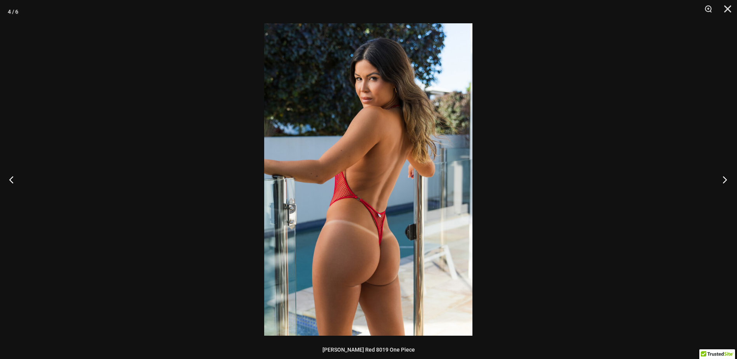
click at [726, 181] on button "Next" at bounding box center [722, 179] width 29 height 39
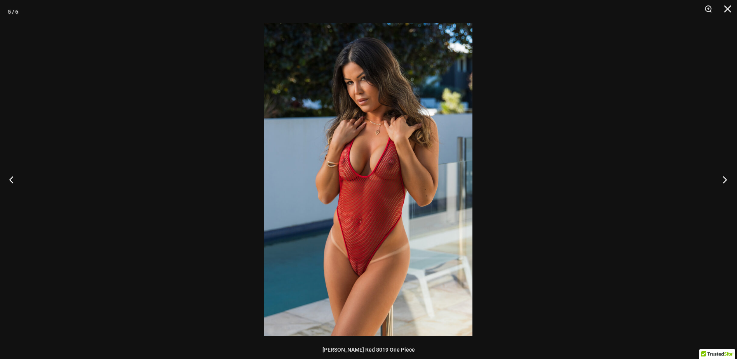
click at [728, 177] on button "Next" at bounding box center [722, 179] width 29 height 39
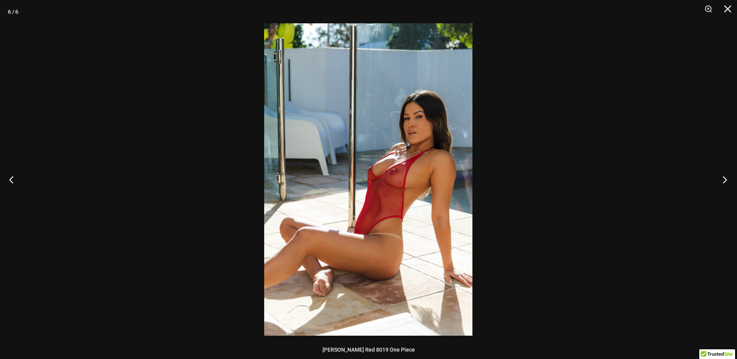
click at [723, 176] on button "Next" at bounding box center [722, 179] width 29 height 39
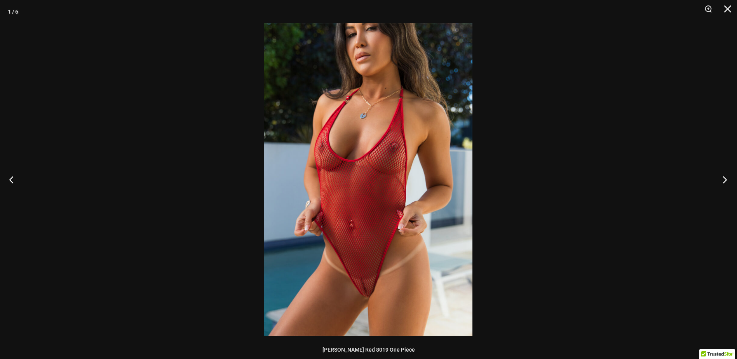
click at [726, 178] on button "Next" at bounding box center [722, 179] width 29 height 39
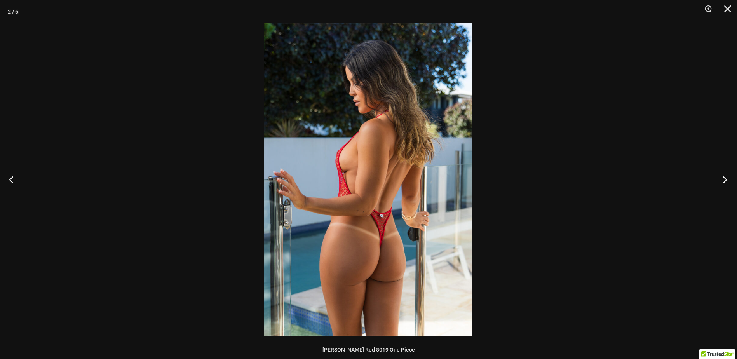
click at [726, 178] on button "Next" at bounding box center [722, 179] width 29 height 39
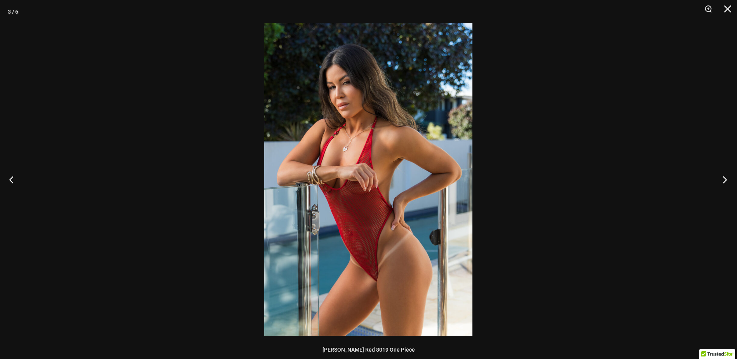
click at [726, 178] on button "Next" at bounding box center [722, 179] width 29 height 39
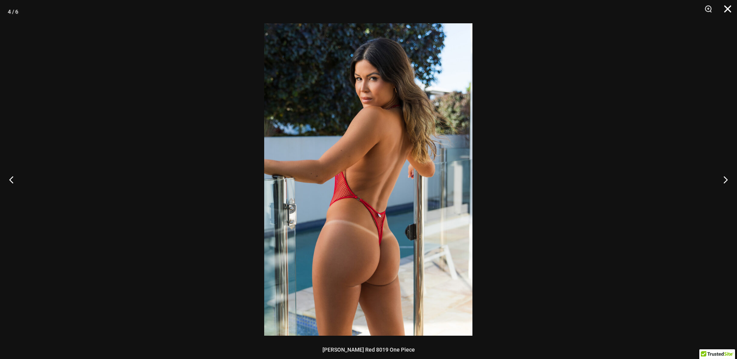
click at [728, 10] on button "Close" at bounding box center [724, 11] width 19 height 23
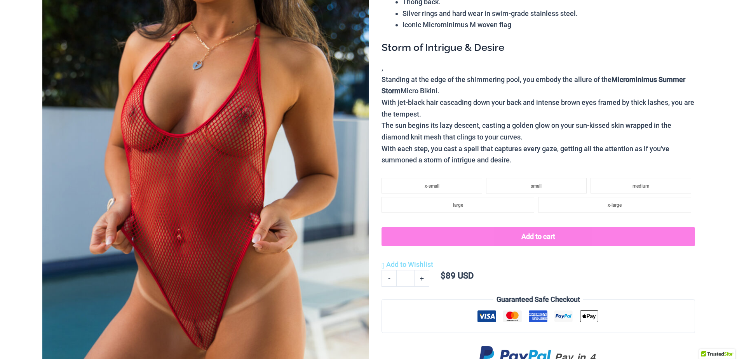
scroll to position [0, 0]
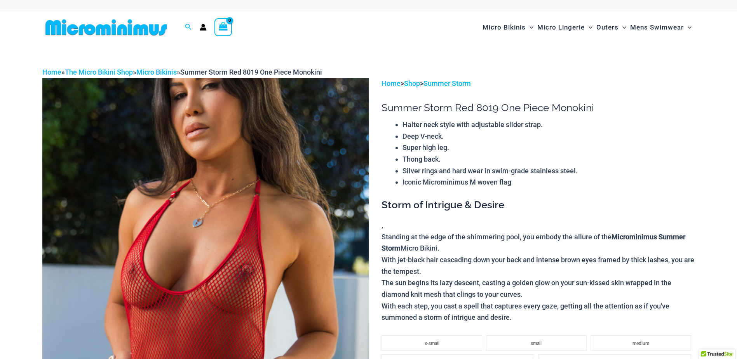
click at [96, 28] on img at bounding box center [106, 27] width 128 height 17
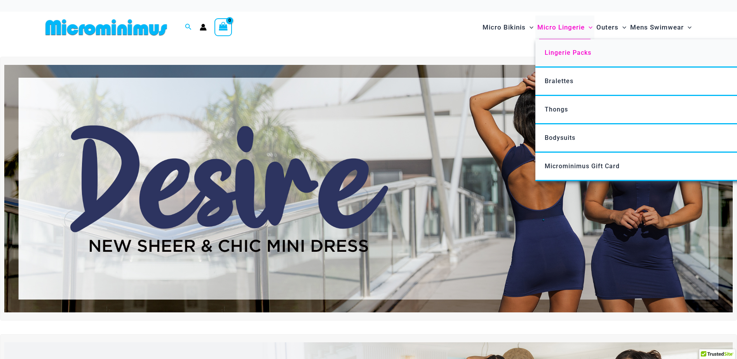
click at [562, 50] on span "Lingerie Packs" at bounding box center [567, 52] width 47 height 7
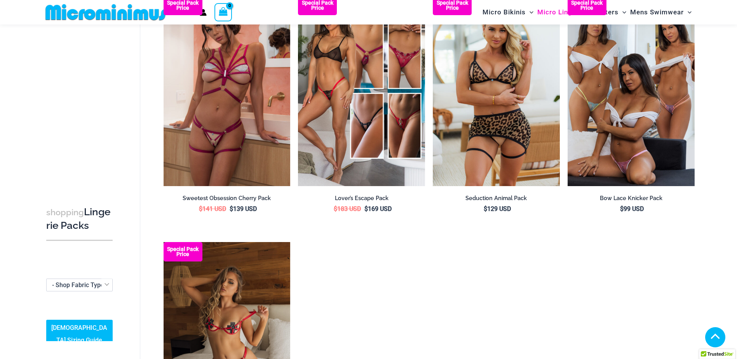
scroll to position [809, 0]
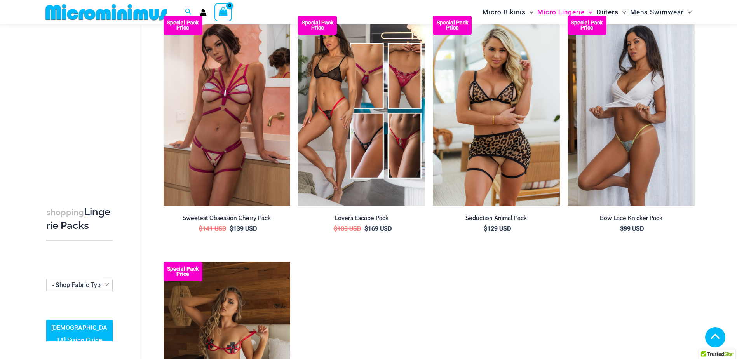
click at [612, 96] on img at bounding box center [630, 111] width 127 height 190
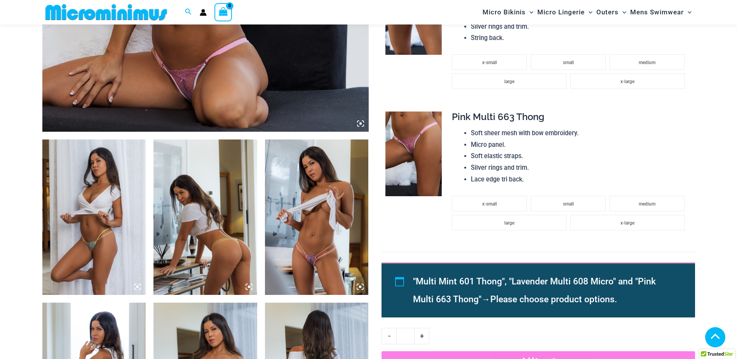
scroll to position [421, 0]
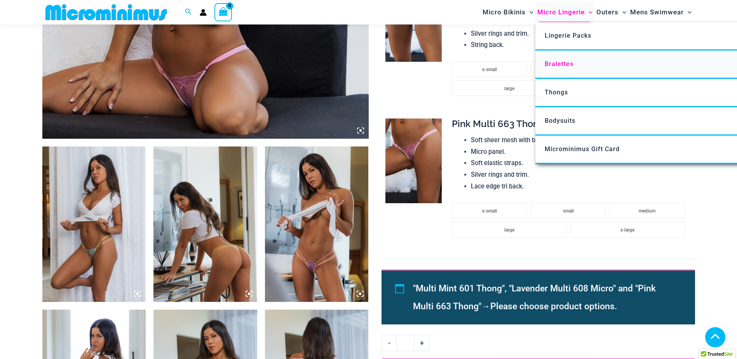
click at [554, 65] on span "Bralettes" at bounding box center [558, 63] width 29 height 7
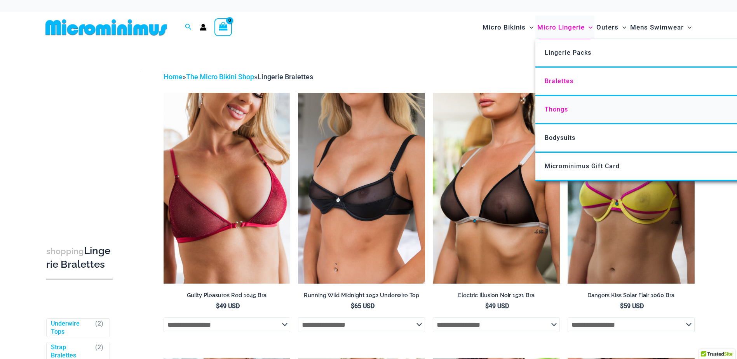
click at [558, 108] on span "Thongs" at bounding box center [555, 109] width 23 height 7
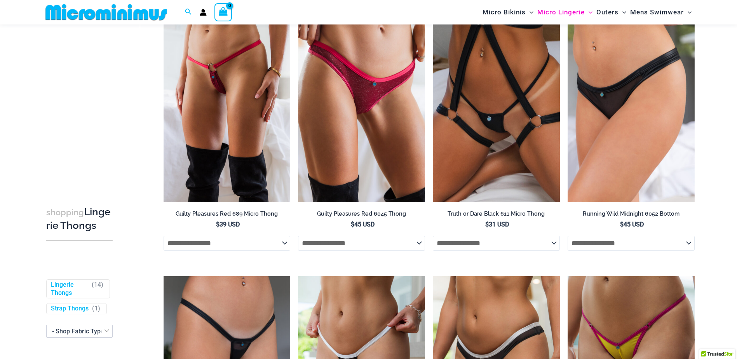
scroll to position [71, 0]
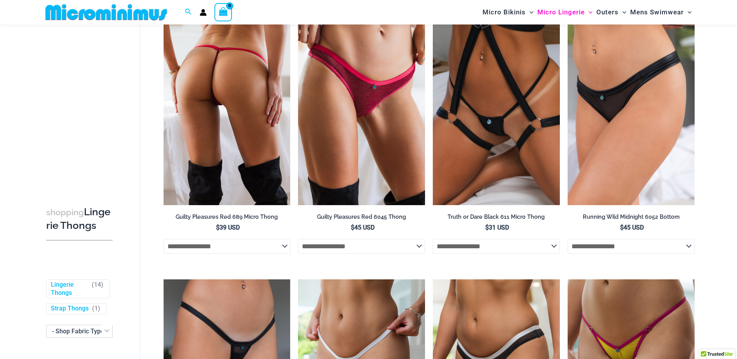
click at [214, 72] on img at bounding box center [227, 109] width 127 height 190
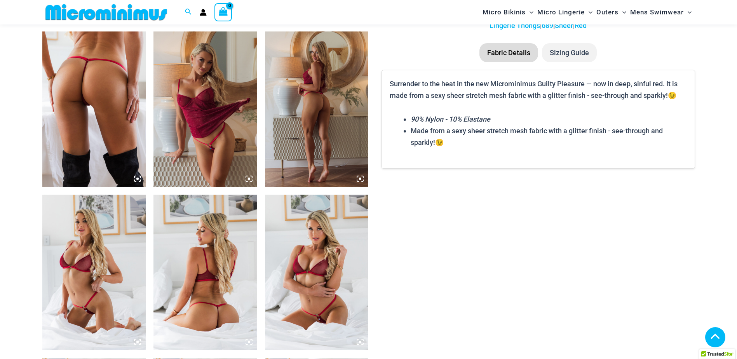
scroll to position [264, 0]
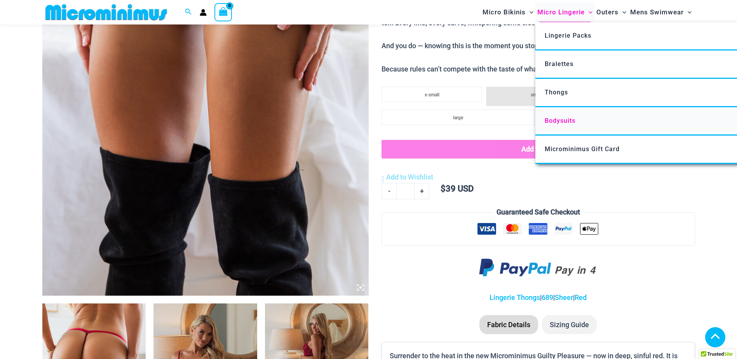
click at [561, 120] on span "Bodysuits" at bounding box center [559, 120] width 31 height 7
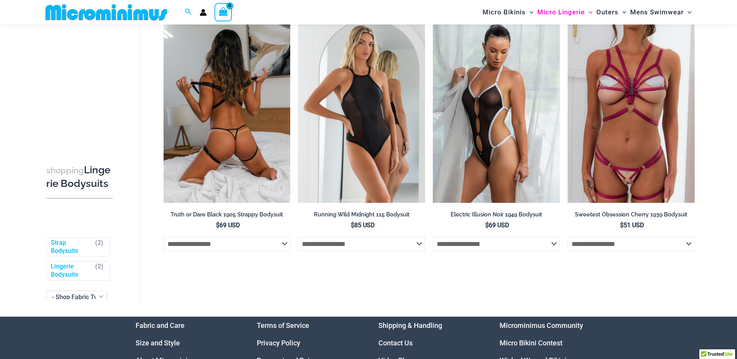
scroll to position [71, 0]
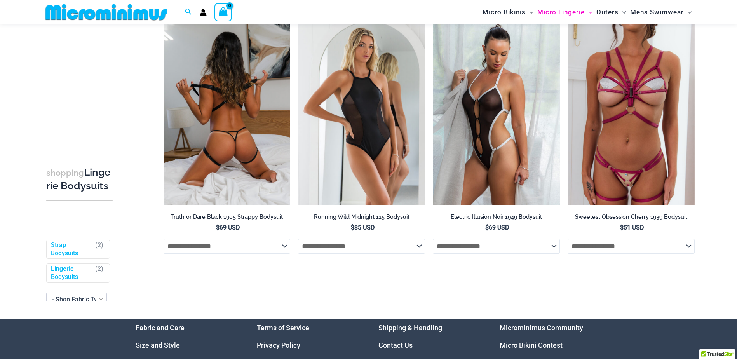
click at [257, 118] on img at bounding box center [227, 109] width 127 height 190
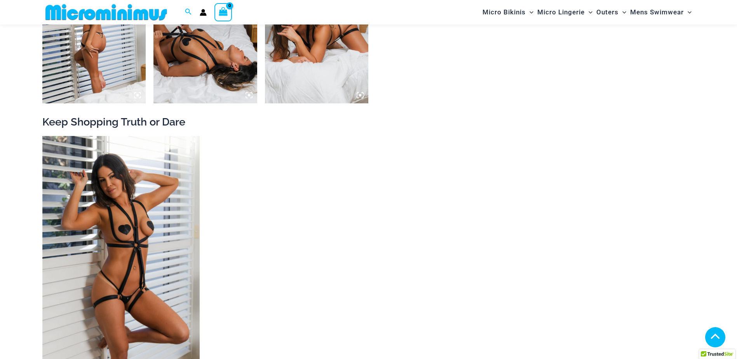
scroll to position [1047, 0]
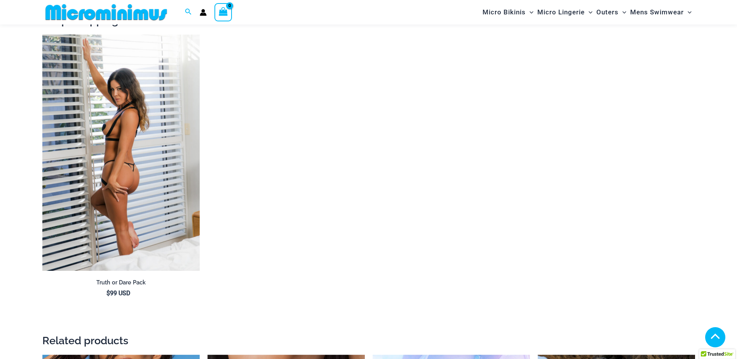
click at [167, 163] on img at bounding box center [120, 153] width 157 height 236
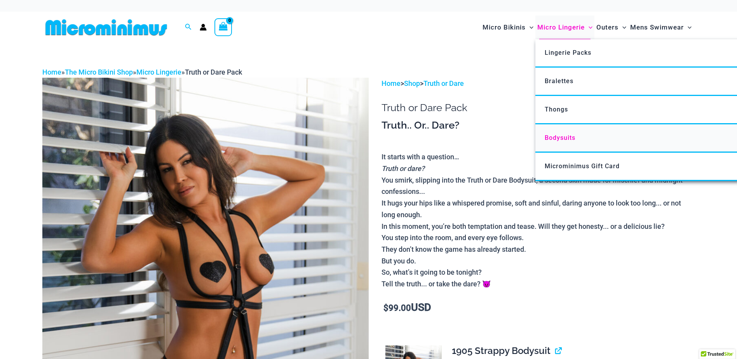
click at [567, 136] on span "Bodysuits" at bounding box center [559, 137] width 31 height 7
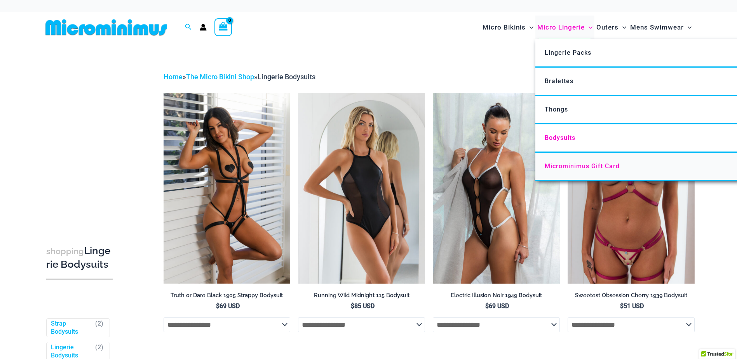
click at [566, 167] on span "Microminimus Gift Card" at bounding box center [581, 165] width 75 height 7
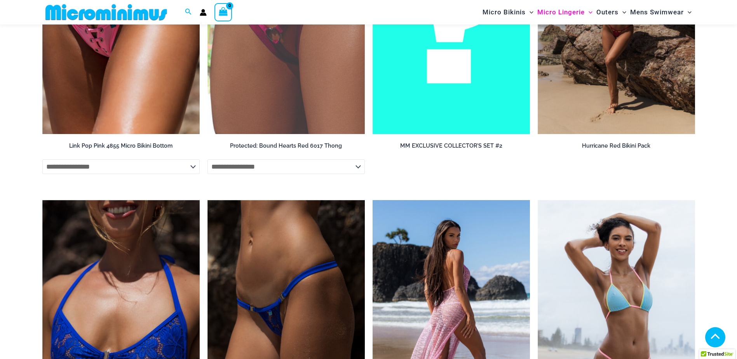
scroll to position [1275, 0]
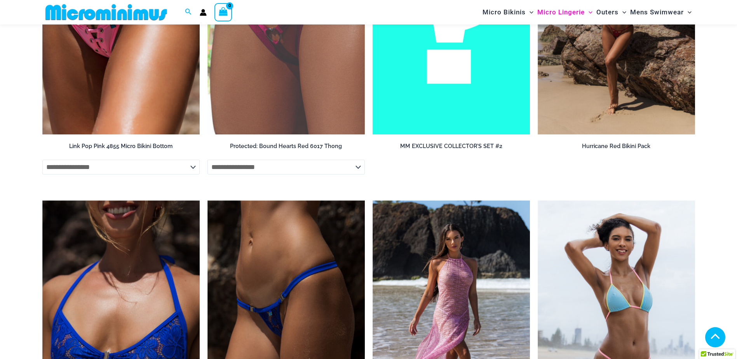
click at [461, 112] on img at bounding box center [450, 16] width 157 height 236
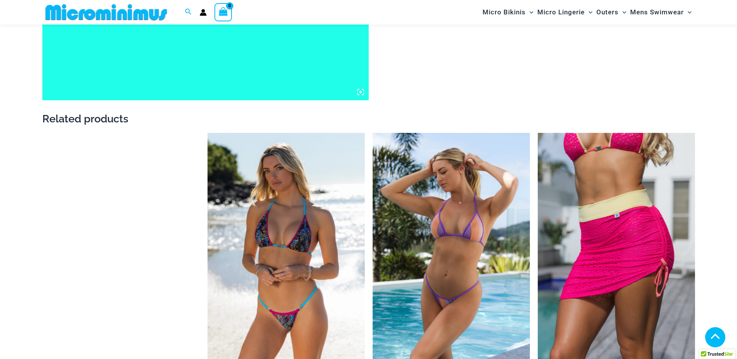
scroll to position [188, 0]
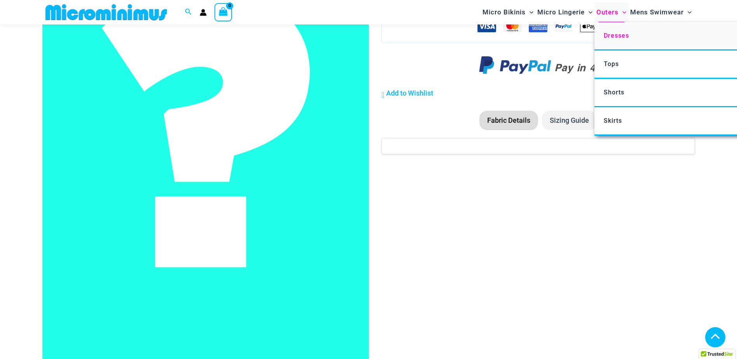
click at [615, 34] on span "Dresses" at bounding box center [616, 35] width 25 height 7
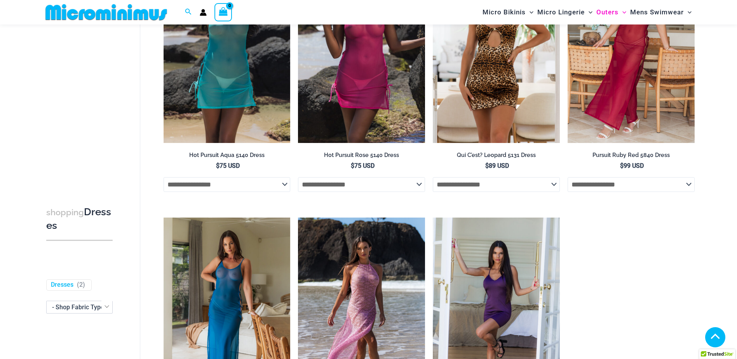
scroll to position [381, 0]
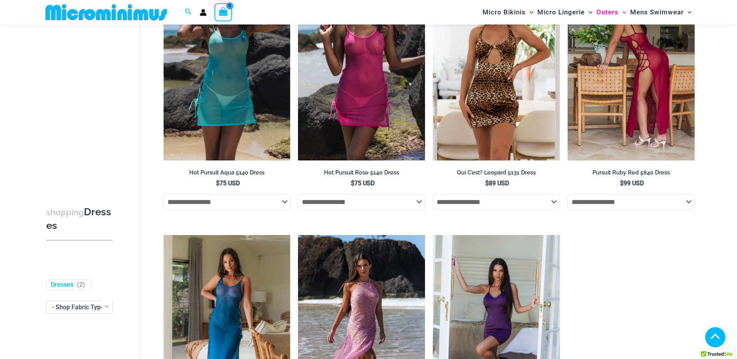
click at [624, 87] on img at bounding box center [630, 65] width 127 height 190
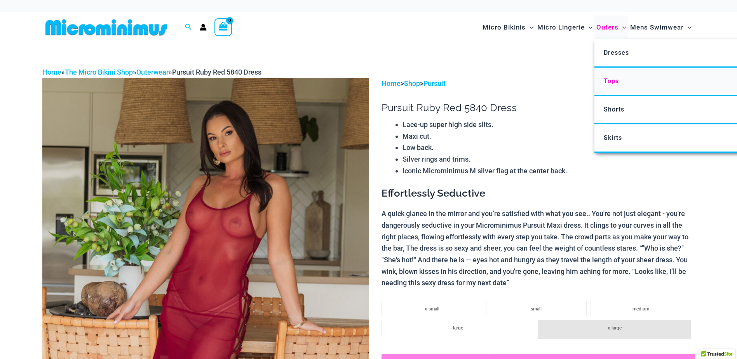
click at [614, 80] on span "Tops" at bounding box center [611, 80] width 15 height 7
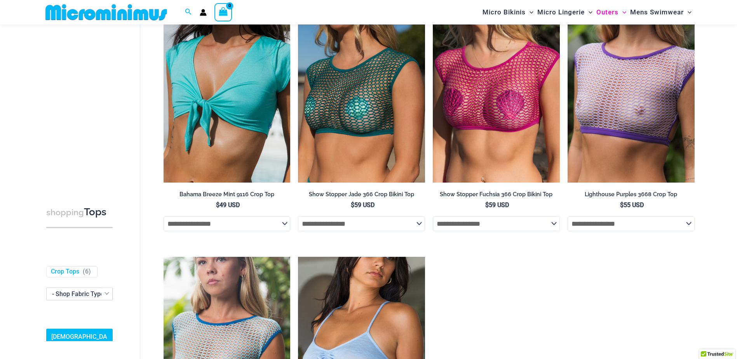
scroll to position [32, 0]
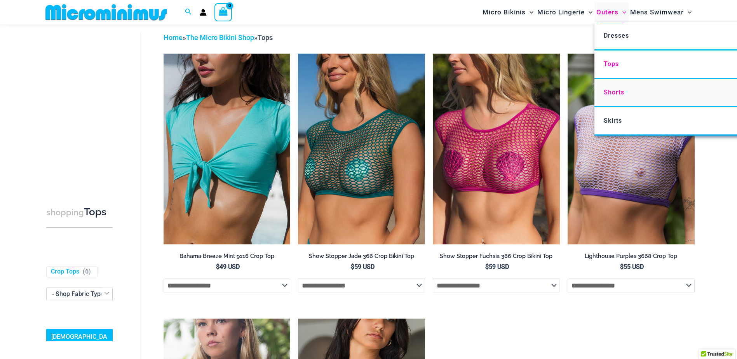
click at [614, 93] on span "Shorts" at bounding box center [614, 92] width 21 height 7
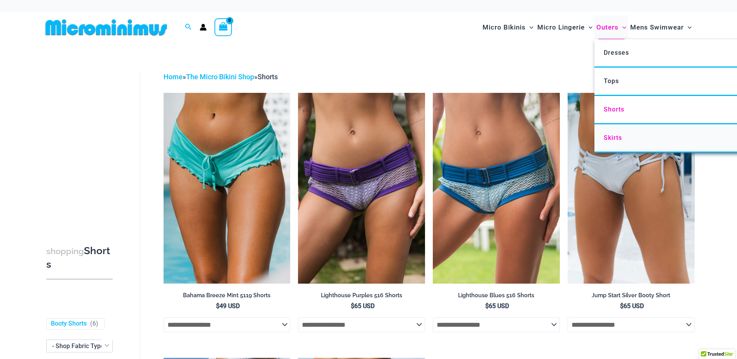
click at [612, 138] on span "Skirts" at bounding box center [613, 137] width 18 height 7
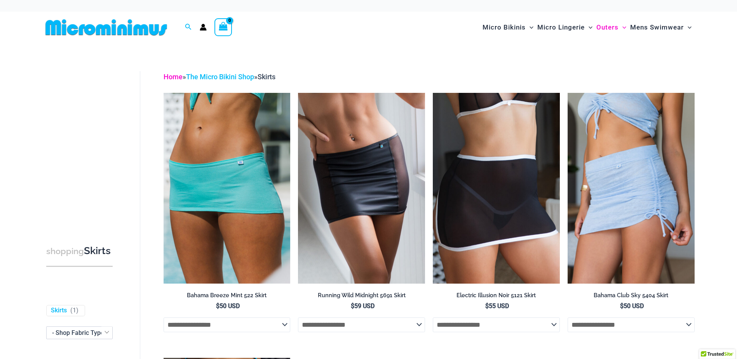
click at [173, 77] on link "Home" at bounding box center [173, 77] width 19 height 8
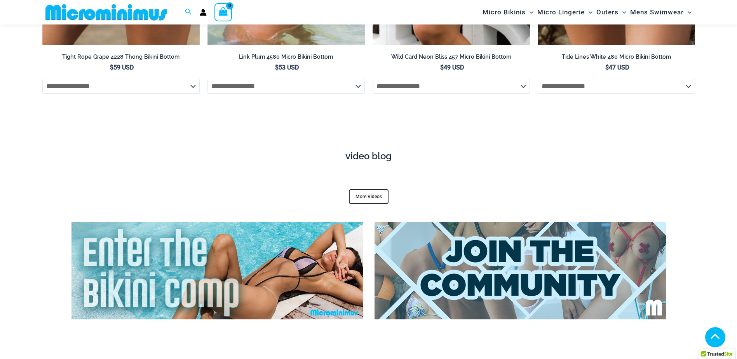
scroll to position [2907, 0]
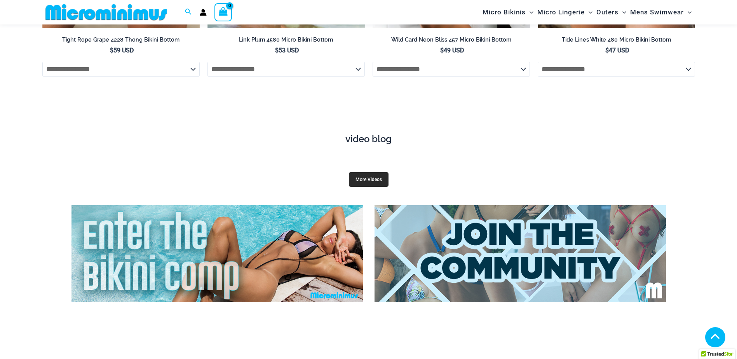
click at [361, 172] on link "More Videos" at bounding box center [369, 179] width 40 height 15
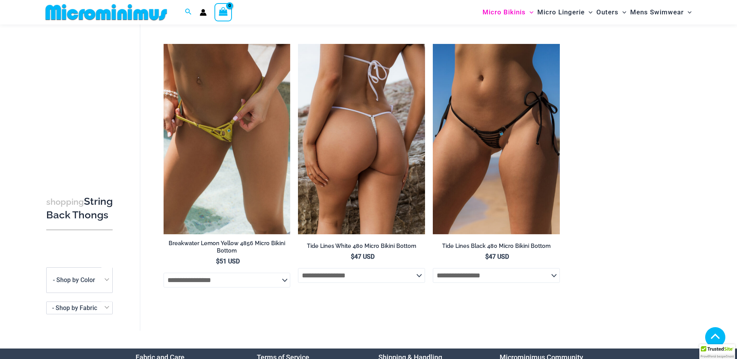
scroll to position [1125, 0]
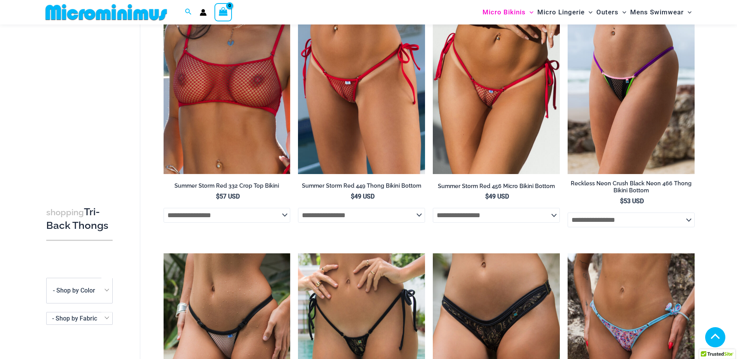
scroll to position [266, 0]
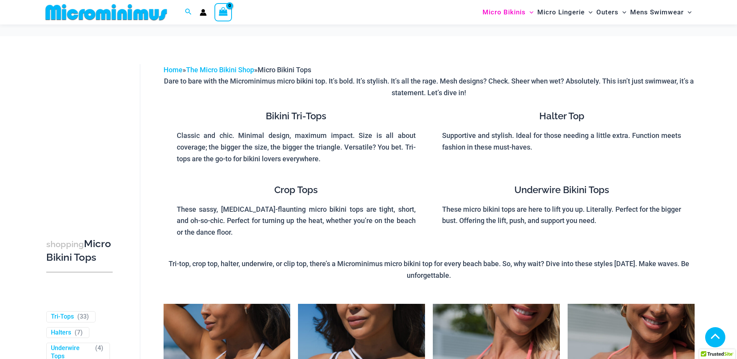
scroll to position [581, 0]
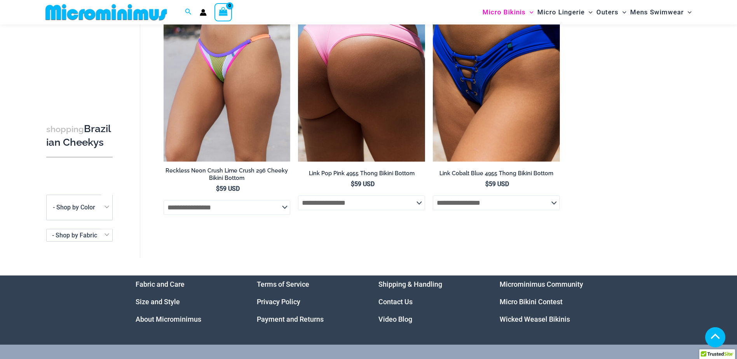
scroll to position [654, 0]
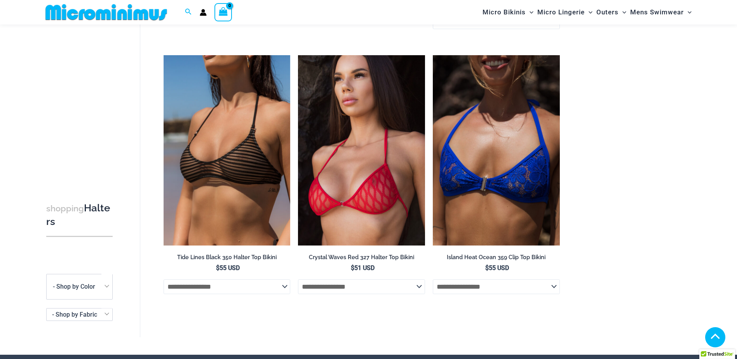
scroll to position [304, 0]
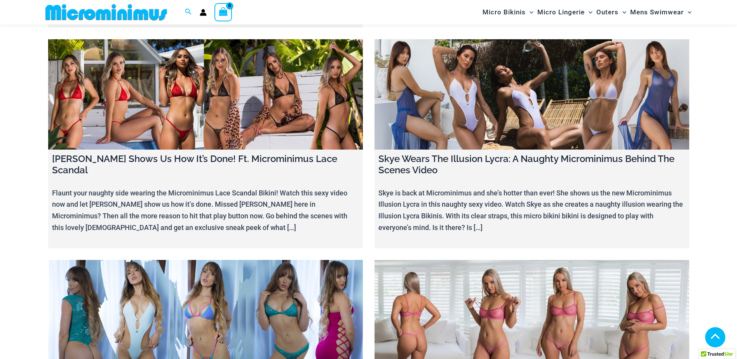
scroll to position [9265, 0]
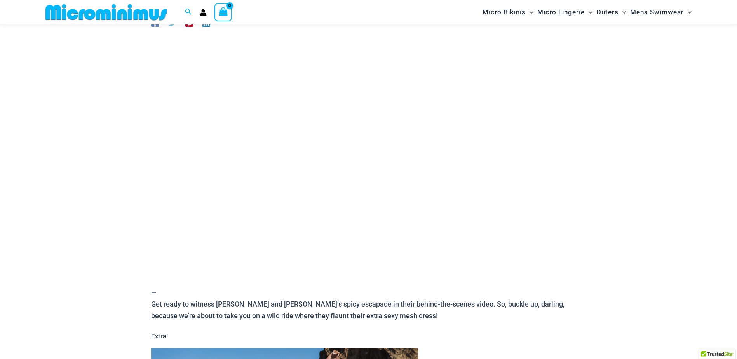
scroll to position [72, 0]
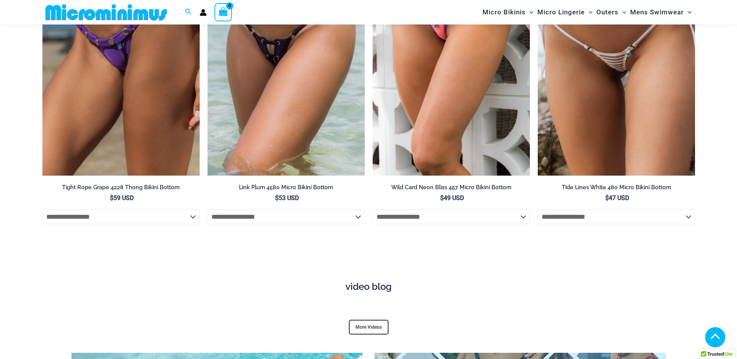
scroll to position [2853, 0]
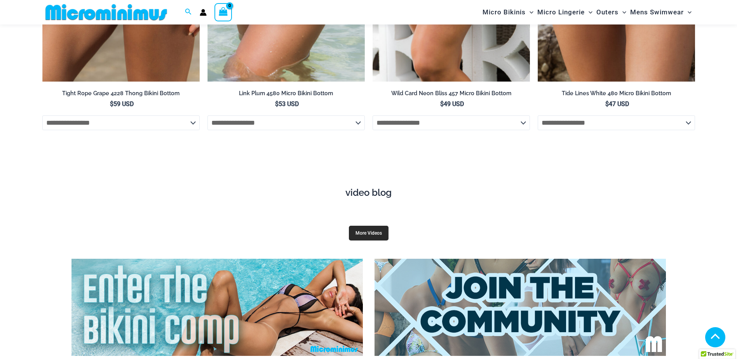
click at [366, 226] on link "More Videos" at bounding box center [369, 233] width 40 height 15
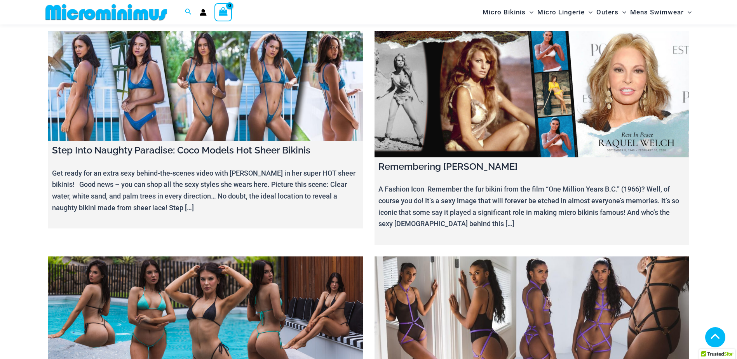
scroll to position [7944, 0]
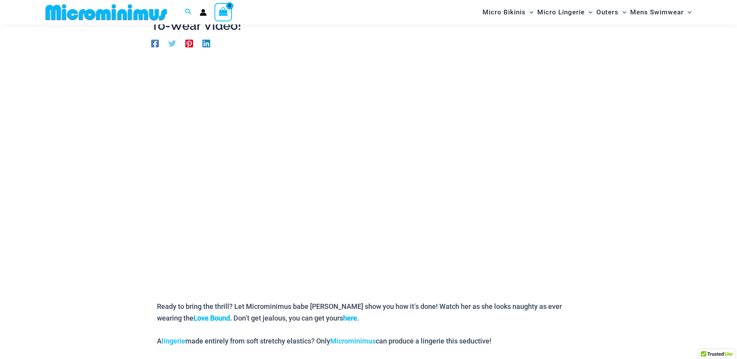
scroll to position [72, 0]
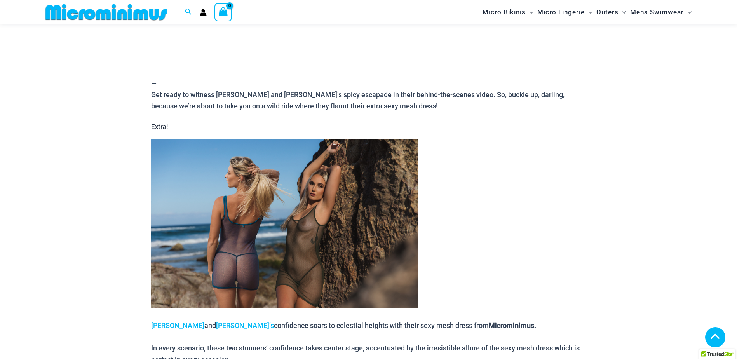
scroll to position [343, 0]
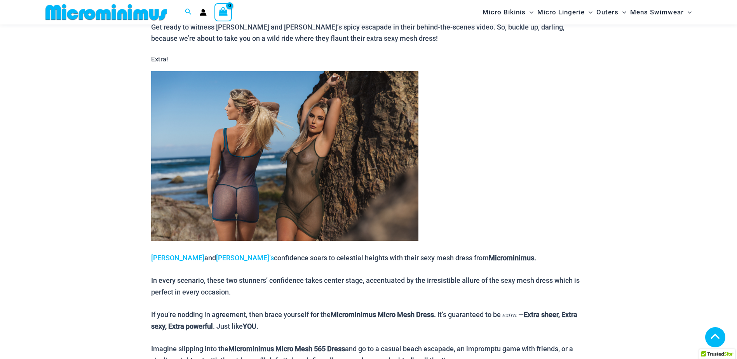
click at [296, 172] on img at bounding box center [284, 156] width 267 height 170
